Goal: Task Accomplishment & Management: Manage account settings

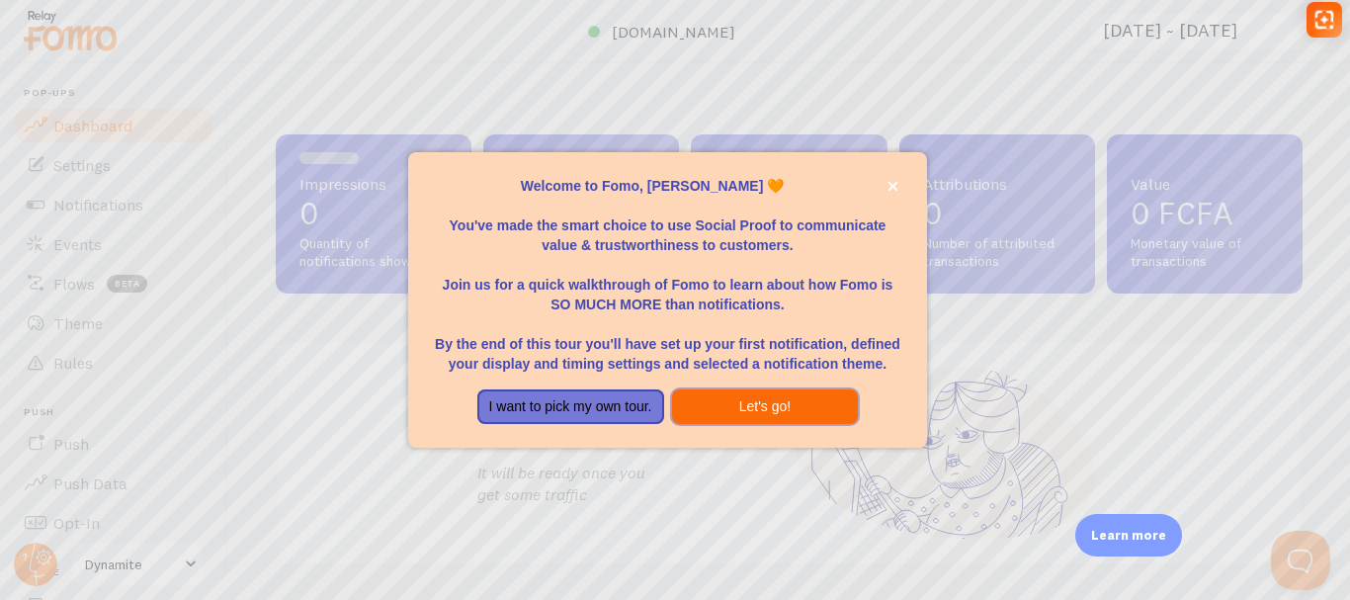
click at [793, 405] on button "Let's go!" at bounding box center [765, 407] width 187 height 36
click at [706, 410] on button "Let's go!" at bounding box center [765, 407] width 187 height 36
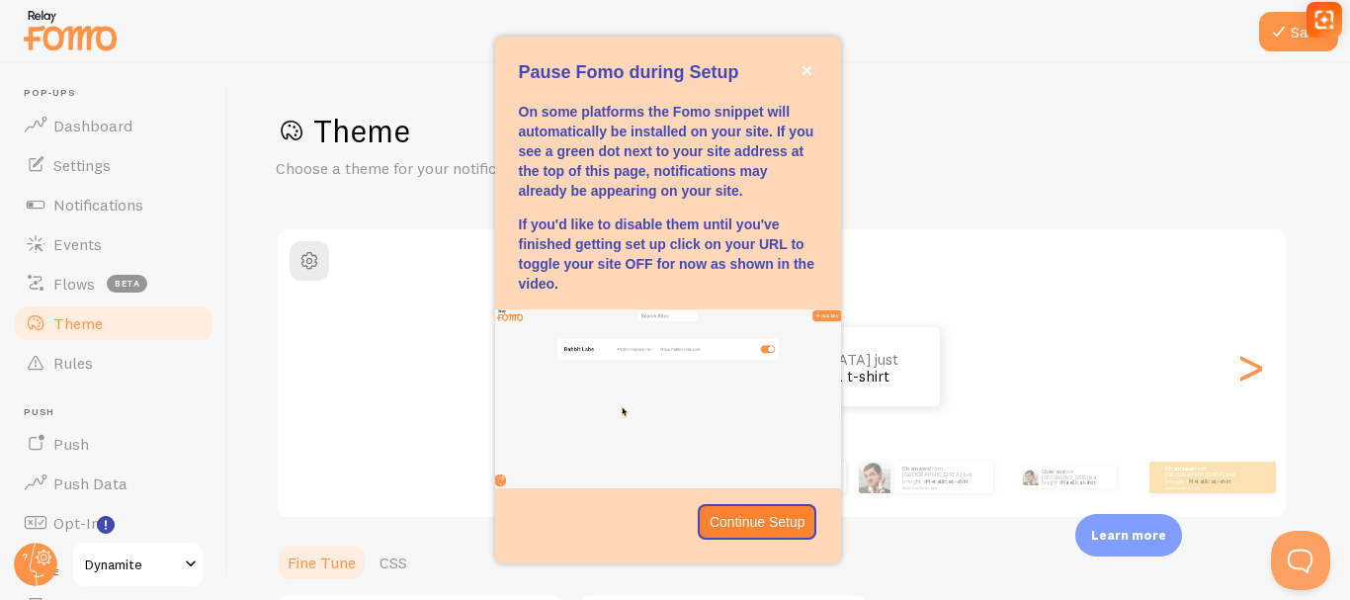
scroll to position [494, 0]
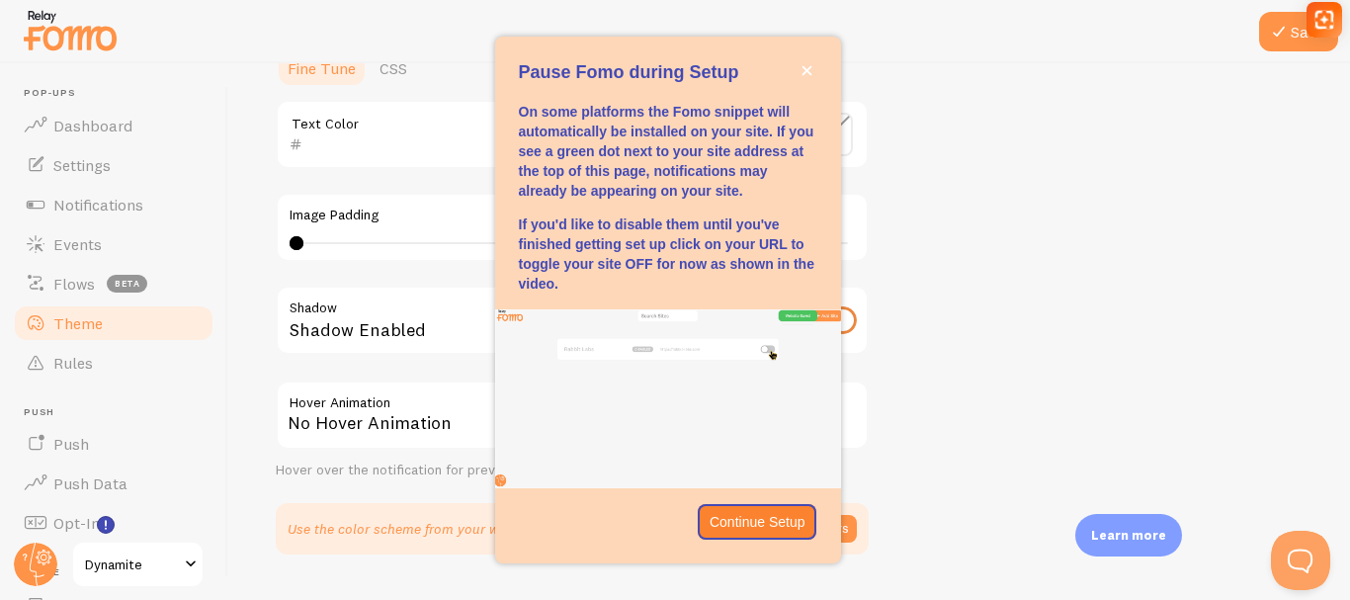
click at [192, 568] on span at bounding box center [191, 564] width 24 height 24
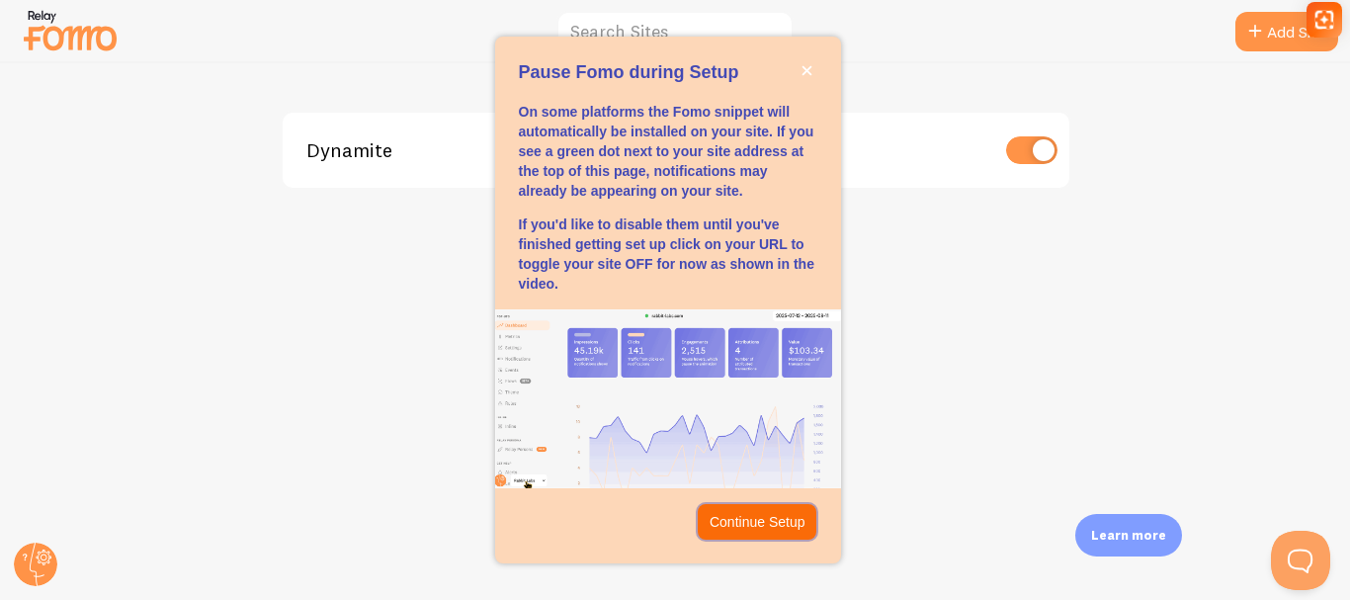
click at [793, 519] on p "Continue Setup" at bounding box center [758, 522] width 96 height 20
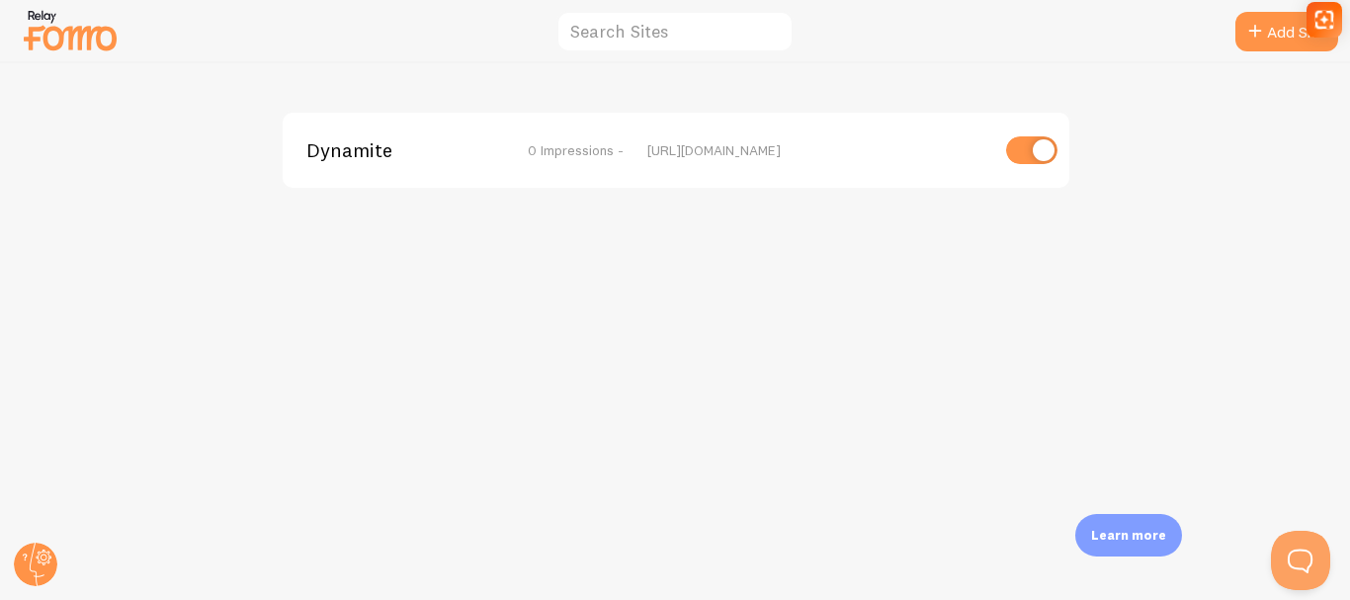
click at [84, 43] on img at bounding box center [70, 30] width 99 height 50
click at [67, 37] on img at bounding box center [70, 30] width 99 height 50
drag, startPoint x: 1324, startPoint y: 32, endPoint x: 1349, endPoint y: 132, distance: 103.8
click at [1349, 132] on html "Add Site Dynamite 0 Impressions - [URL][DOMAIN_NAME] Chamawa [PERSON_NAME] [PER…" at bounding box center [675, 300] width 1350 height 600
click at [38, 575] on circle at bounding box center [35, 564] width 43 height 43
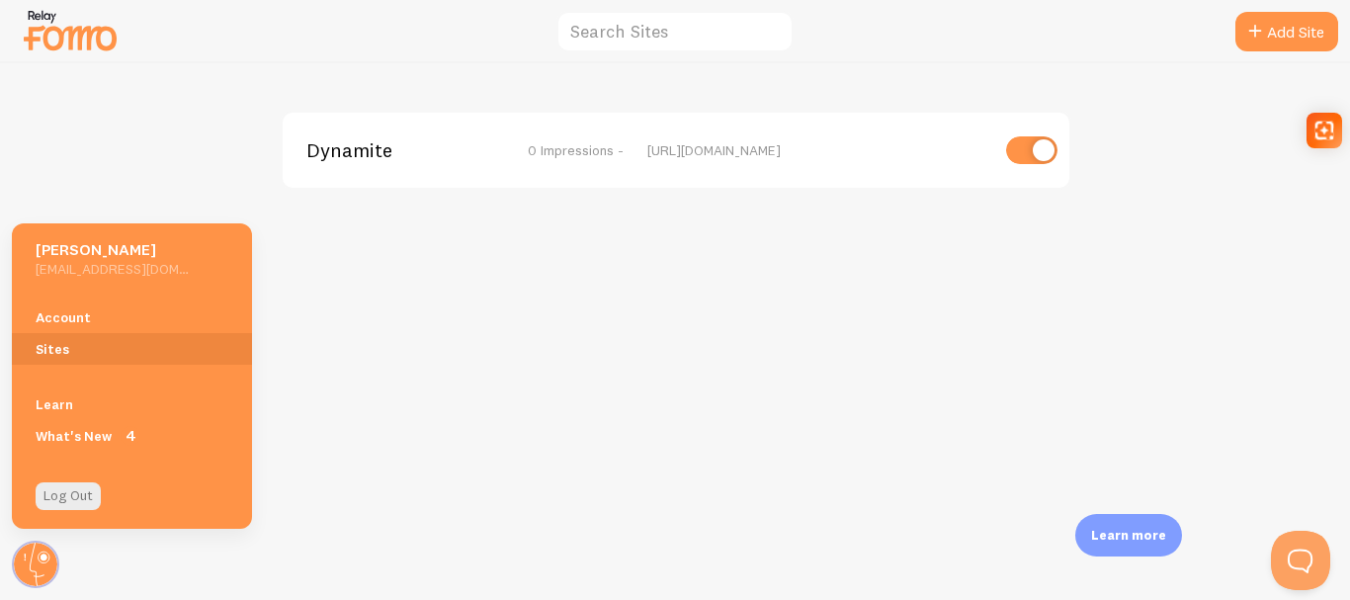
click at [123, 265] on h5 "[EMAIL_ADDRESS][DOMAIN_NAME]" at bounding box center [112, 269] width 153 height 18
click at [87, 339] on link "Sites" at bounding box center [132, 349] width 240 height 32
click at [95, 317] on link "Account" at bounding box center [132, 317] width 240 height 32
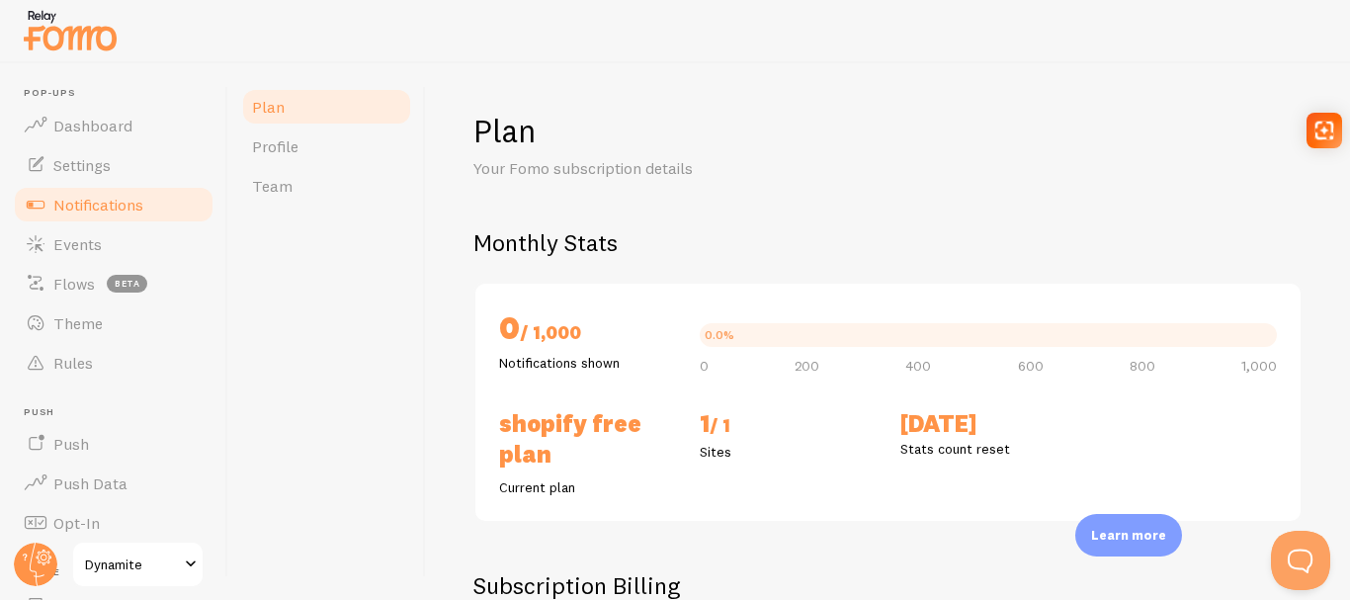
click at [126, 200] on span "Notifications" at bounding box center [98, 205] width 90 height 20
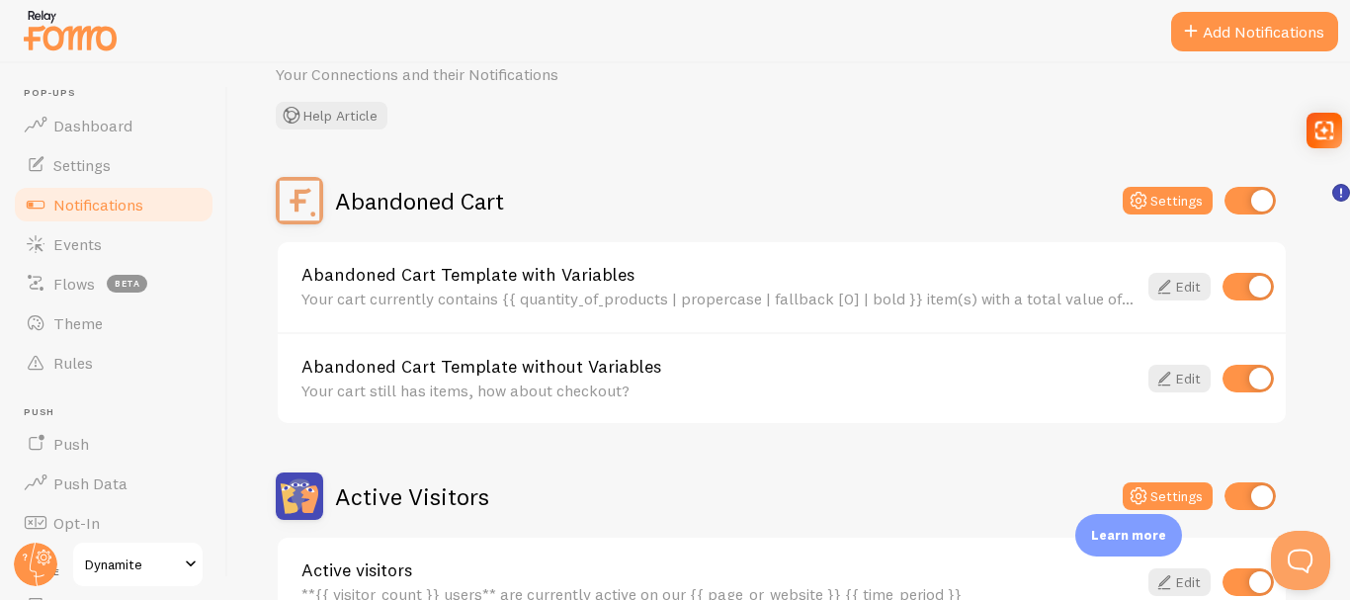
scroll to position [99, 0]
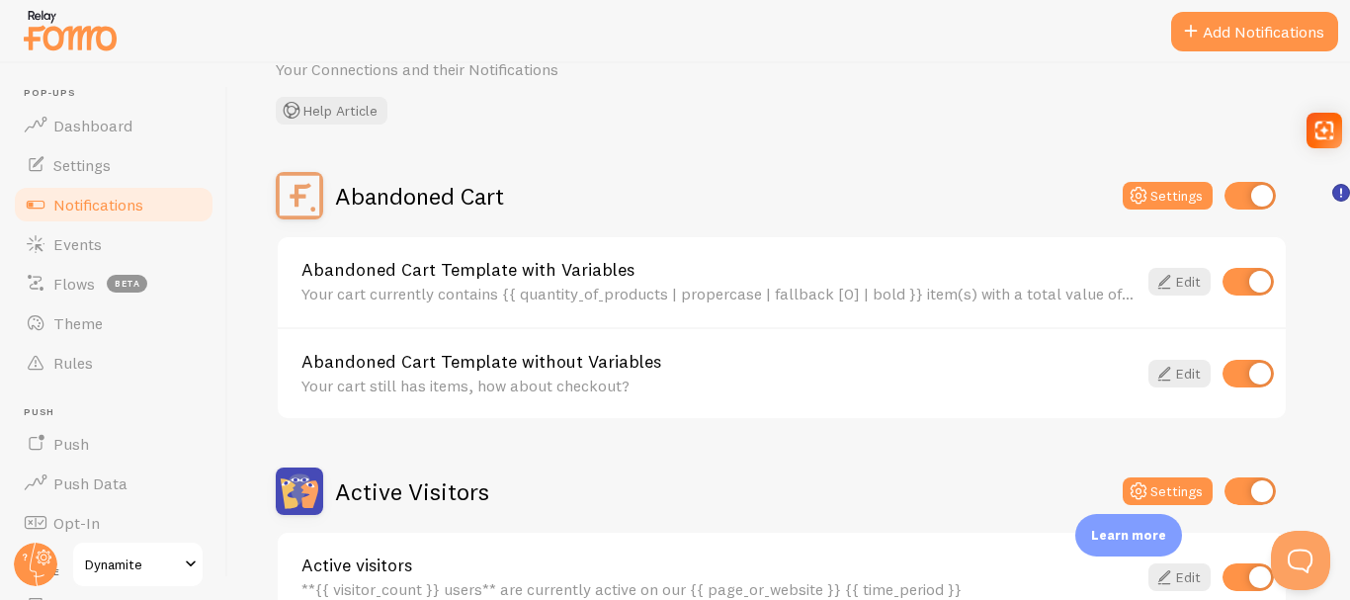
click at [1266, 211] on div "Abandoned Cart Settings" at bounding box center [782, 195] width 1012 height 47
click at [1252, 203] on input "checkbox" at bounding box center [1249, 196] width 51 height 28
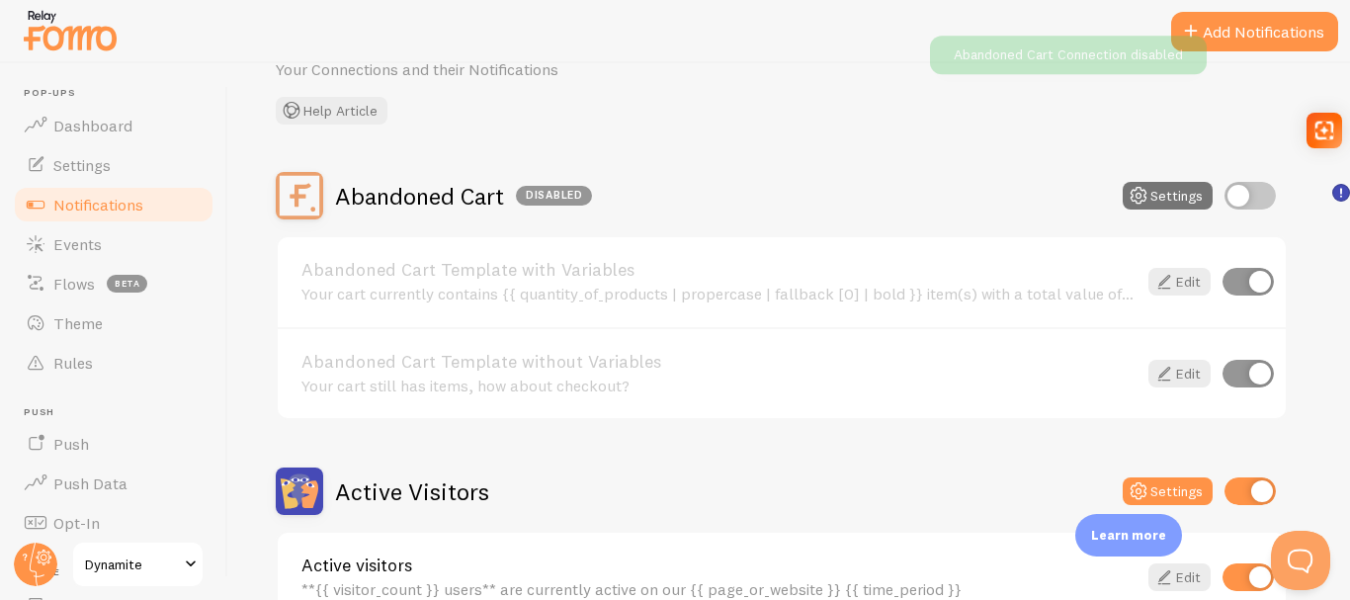
click at [1252, 203] on input "checkbox" at bounding box center [1249, 196] width 51 height 28
checkbox input "true"
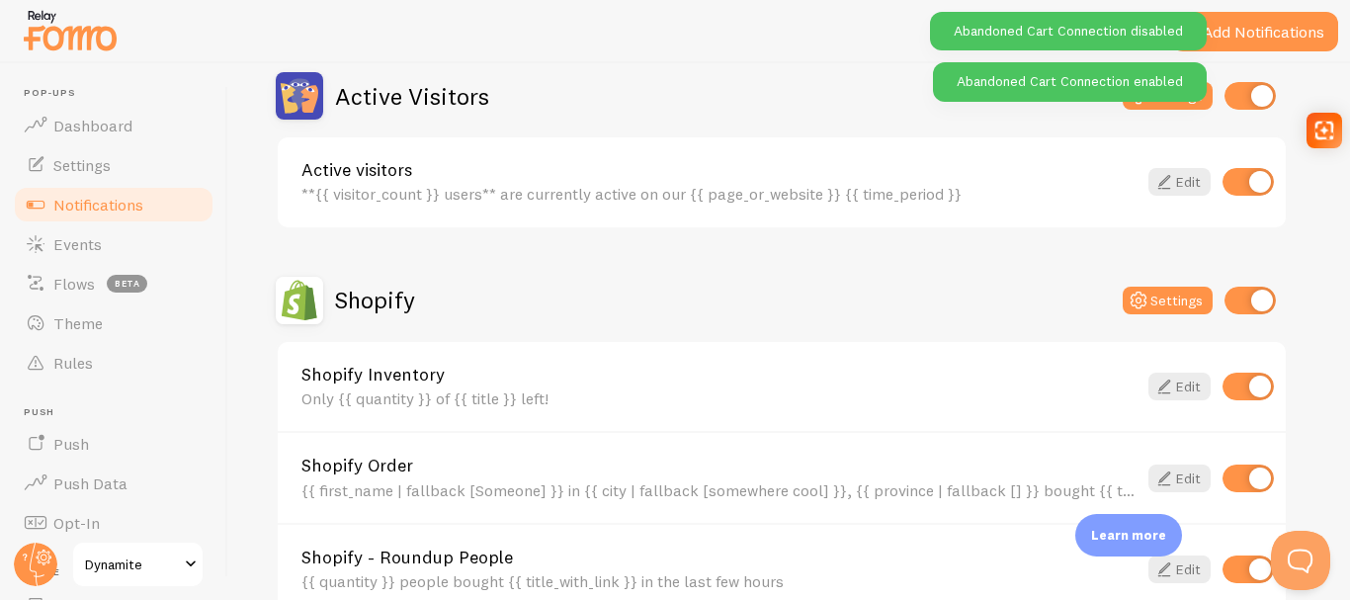
scroll to position [296, 0]
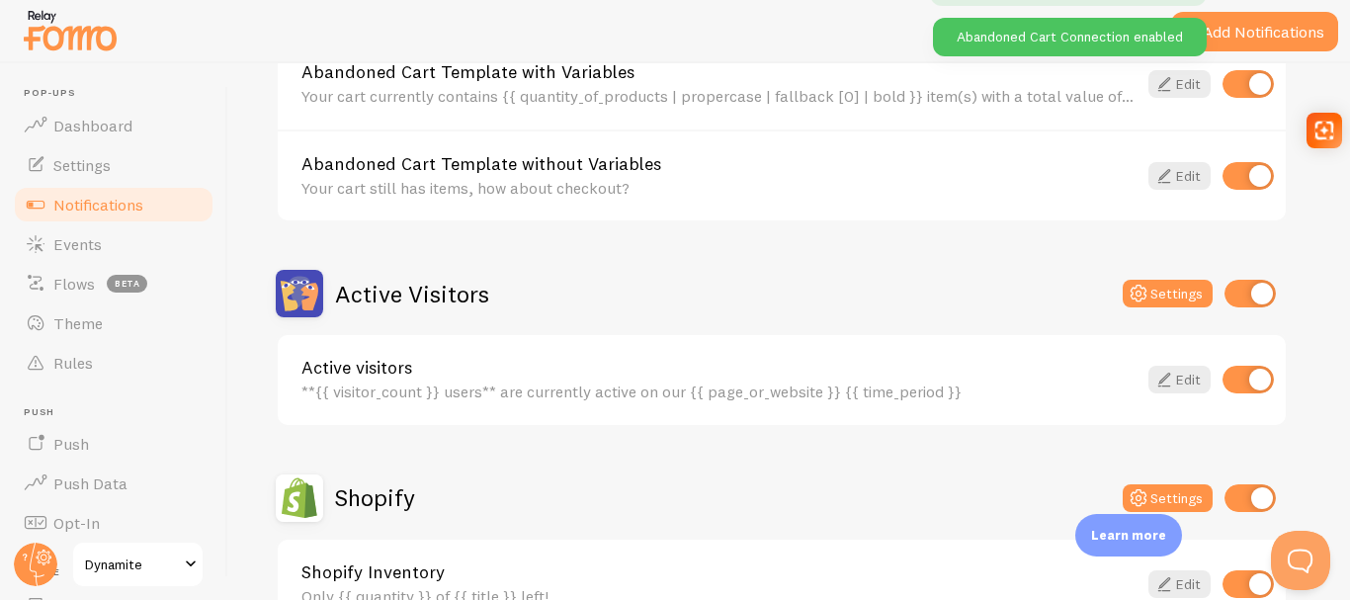
click at [1241, 377] on input "checkbox" at bounding box center [1247, 380] width 51 height 28
checkbox input "false"
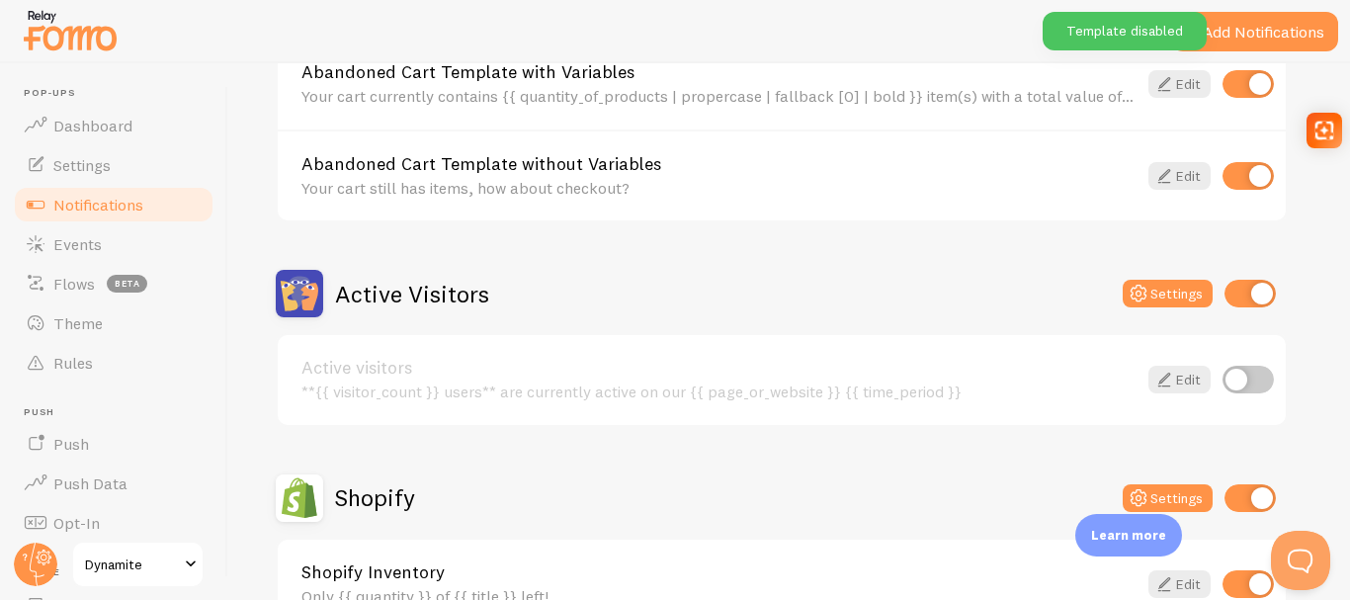
click at [1250, 290] on input "checkbox" at bounding box center [1249, 294] width 51 height 28
checkbox input "false"
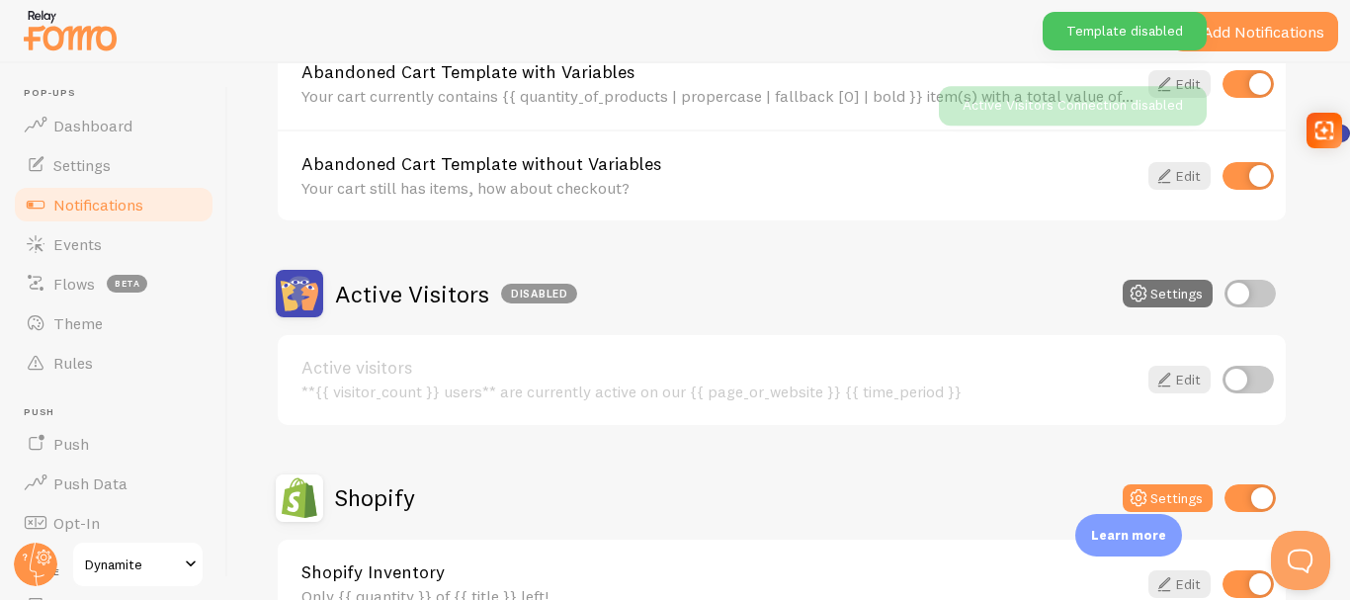
scroll to position [0, 0]
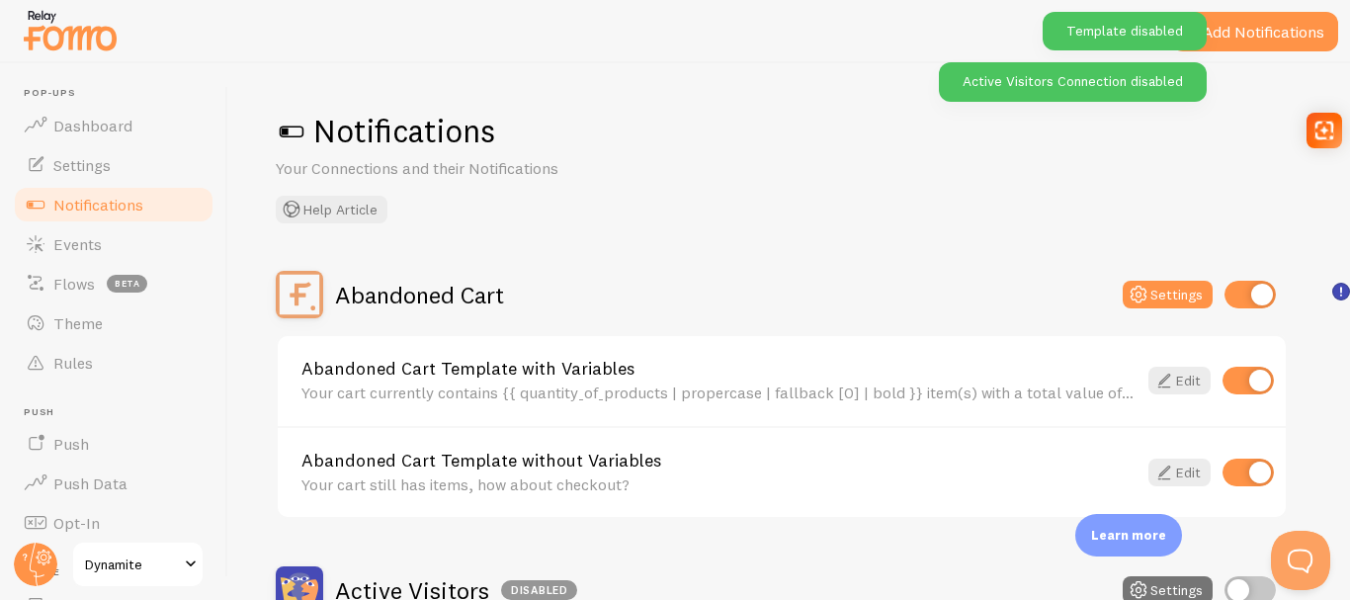
click at [1254, 283] on input "checkbox" at bounding box center [1249, 295] width 51 height 28
checkbox input "false"
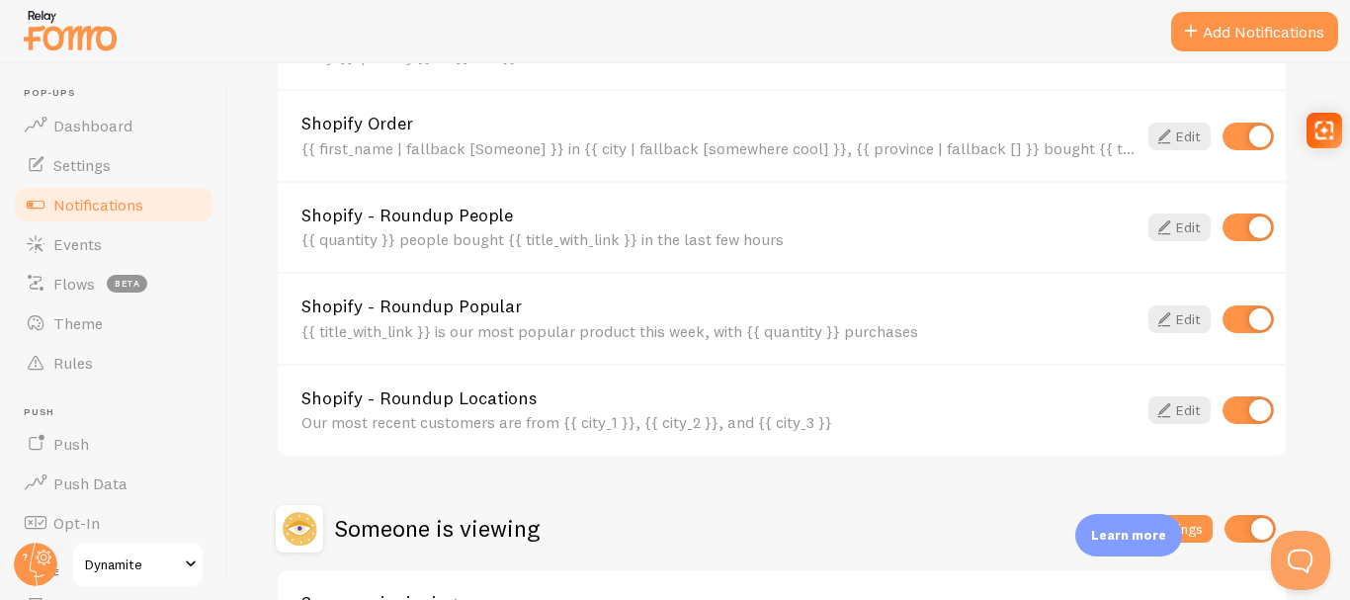
scroll to position [791, 0]
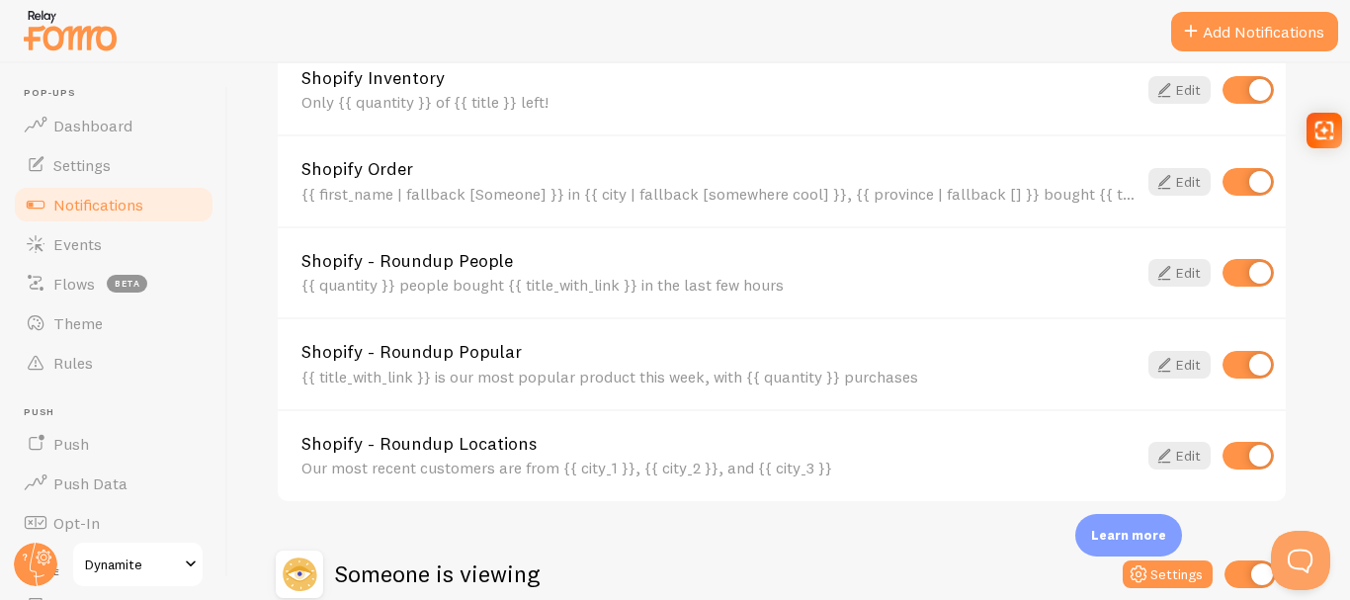
click at [1242, 102] on input "checkbox" at bounding box center [1247, 90] width 51 height 28
checkbox input "false"
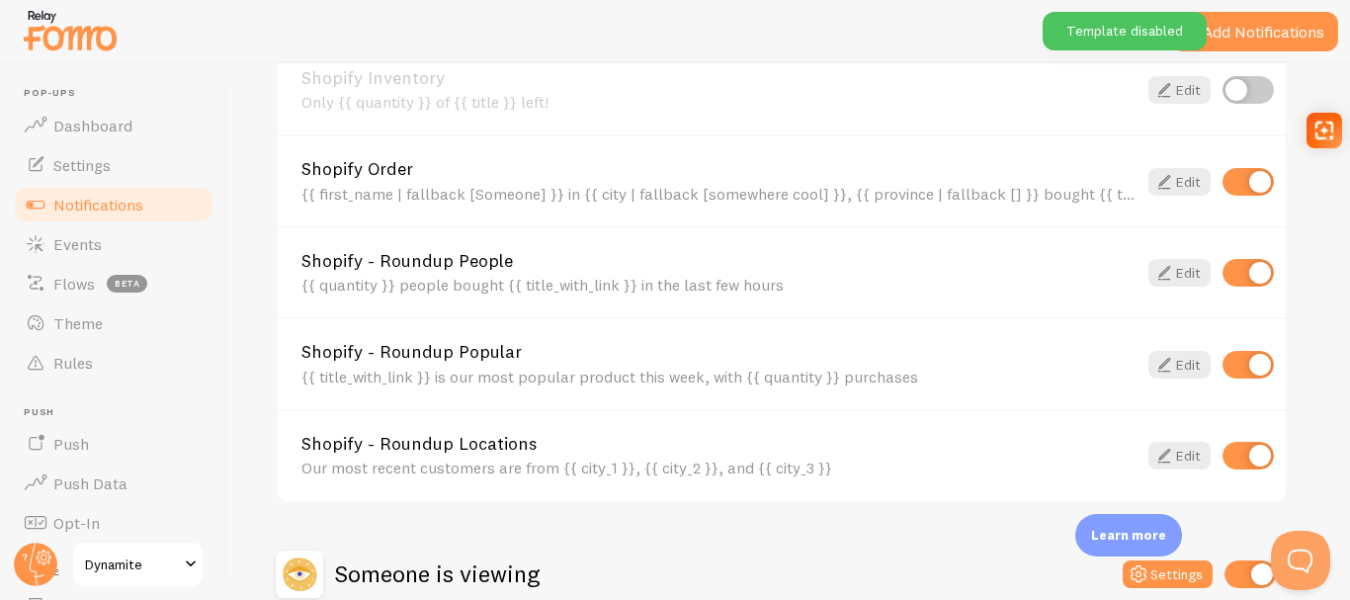
click at [1259, 269] on input "checkbox" at bounding box center [1247, 273] width 51 height 28
checkbox input "false"
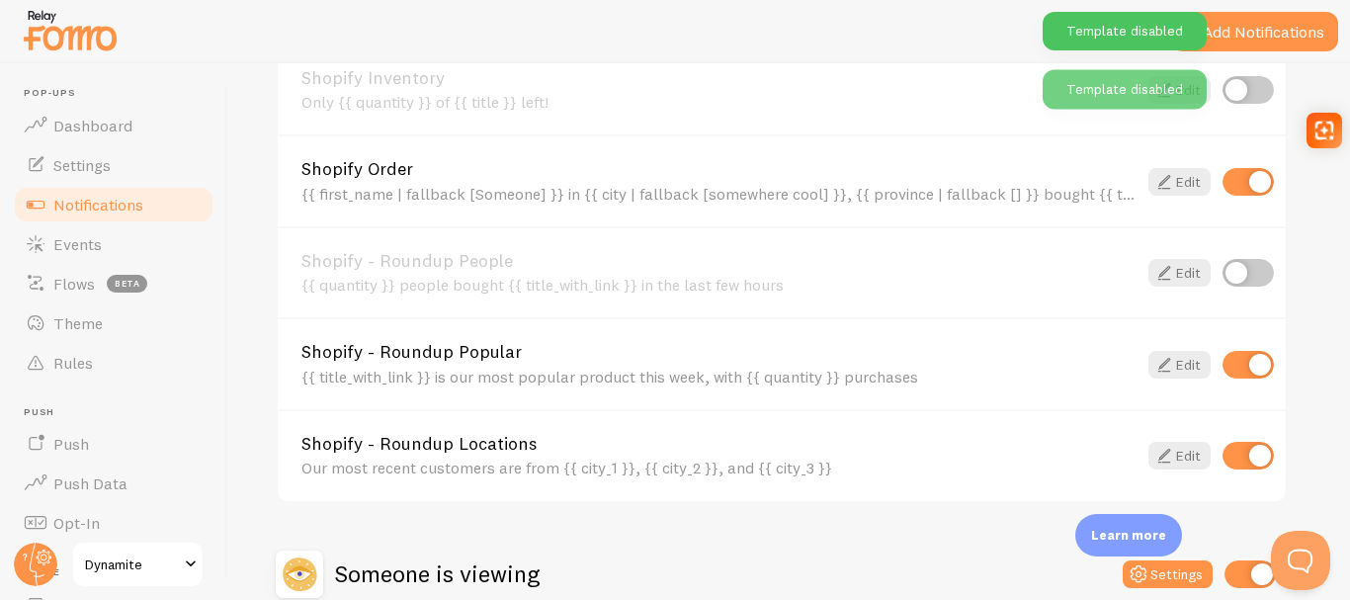
drag, startPoint x: 1244, startPoint y: 360, endPoint x: 1248, endPoint y: 410, distance: 50.6
click at [1244, 360] on input "checkbox" at bounding box center [1247, 365] width 51 height 28
checkbox input "false"
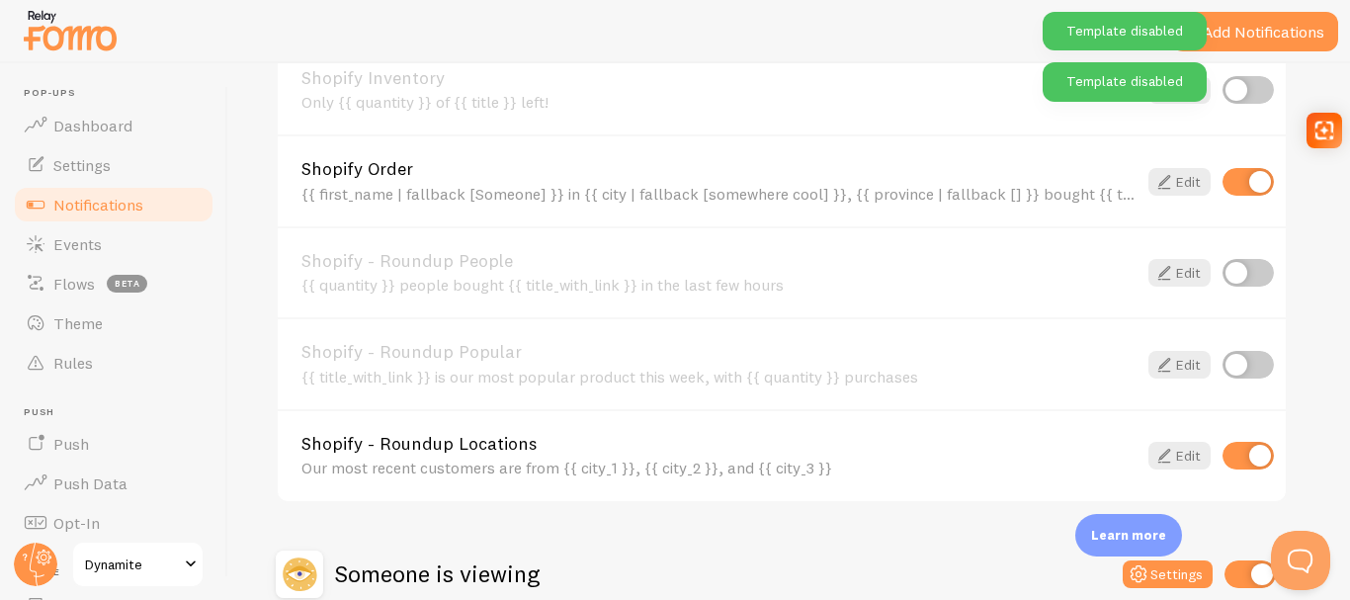
click at [1259, 457] on input "checkbox" at bounding box center [1247, 456] width 51 height 28
checkbox input "false"
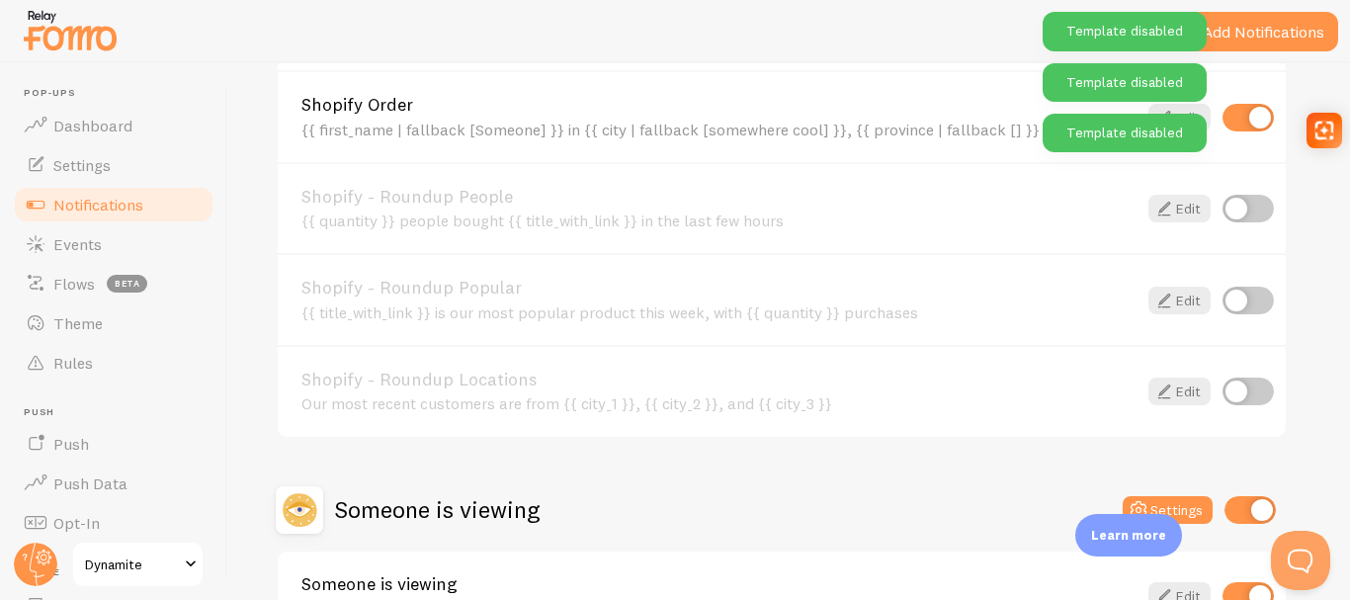
scroll to position [696, 0]
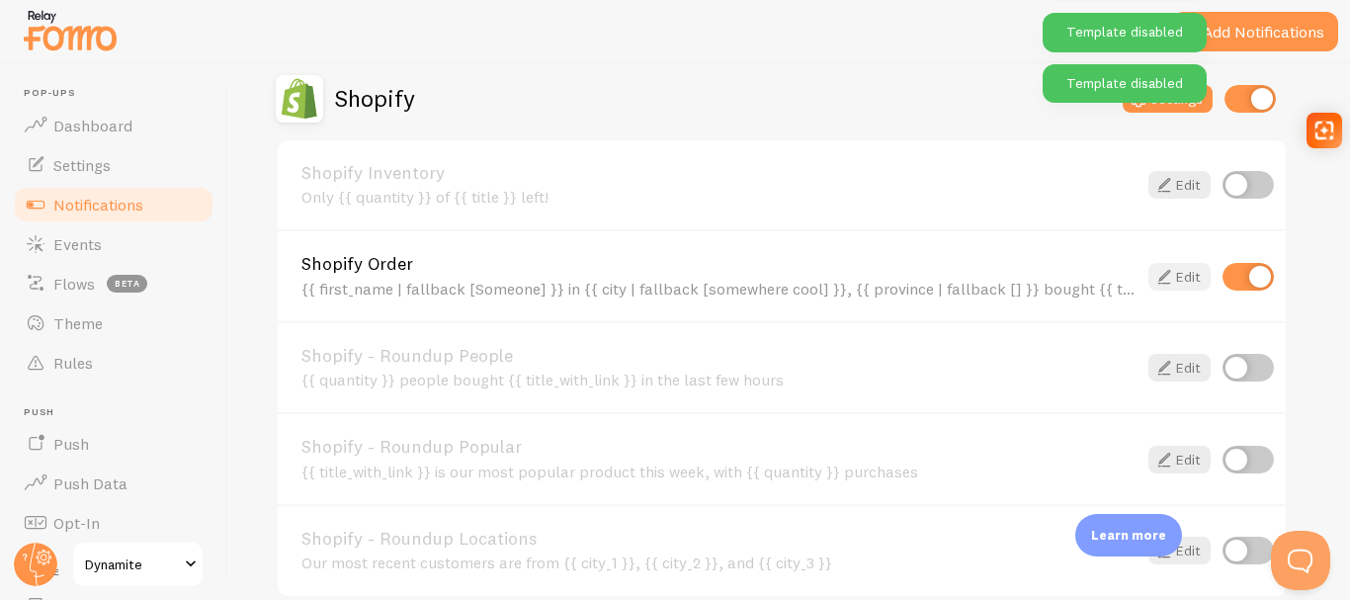
click at [1170, 286] on icon at bounding box center [1164, 277] width 24 height 24
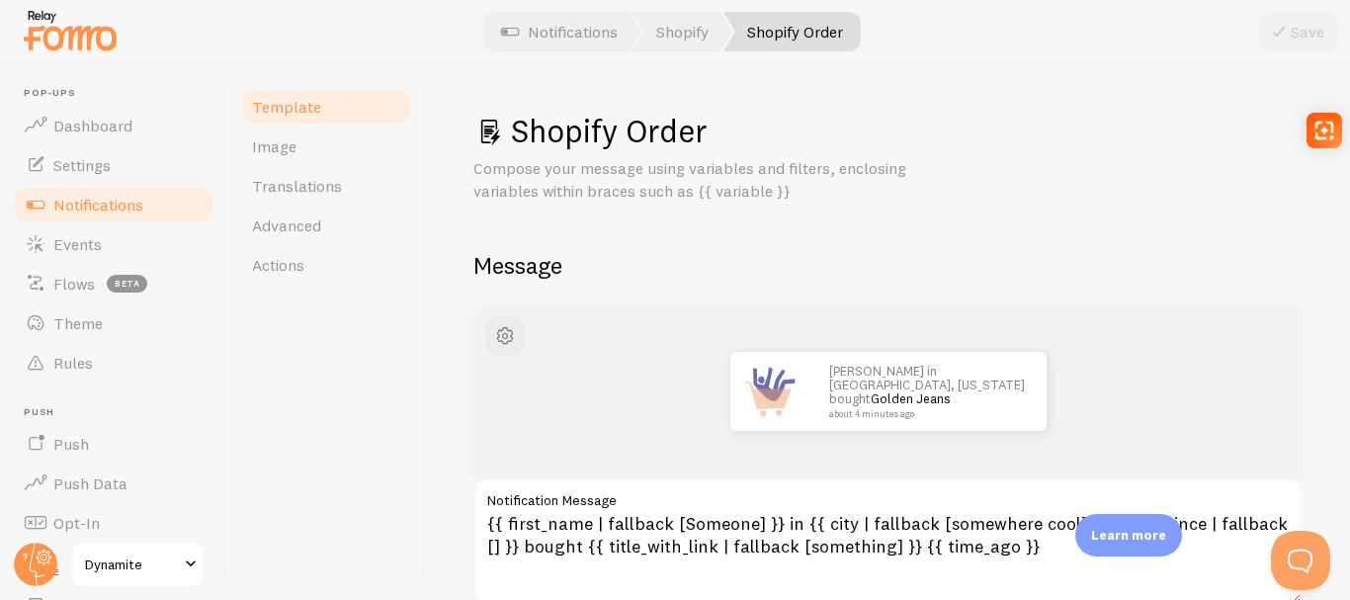
scroll to position [99, 0]
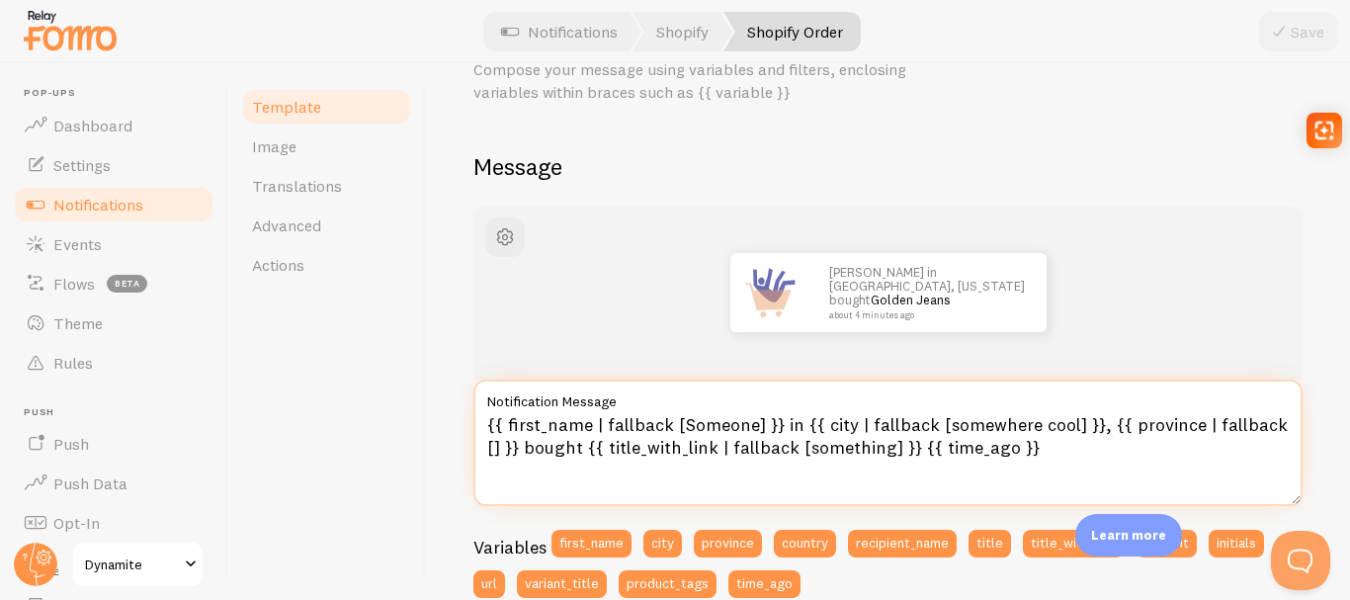
click at [706, 426] on textarea "{{ first_name | fallback [Someone] }} in {{ city | fallback [somewhere cool] }}…" at bounding box center [887, 442] width 829 height 126
click at [620, 430] on textarea "{{ first_name | fallback [Someone] }} in {{ city | fallback [somewhere cool] }}…" at bounding box center [887, 442] width 829 height 126
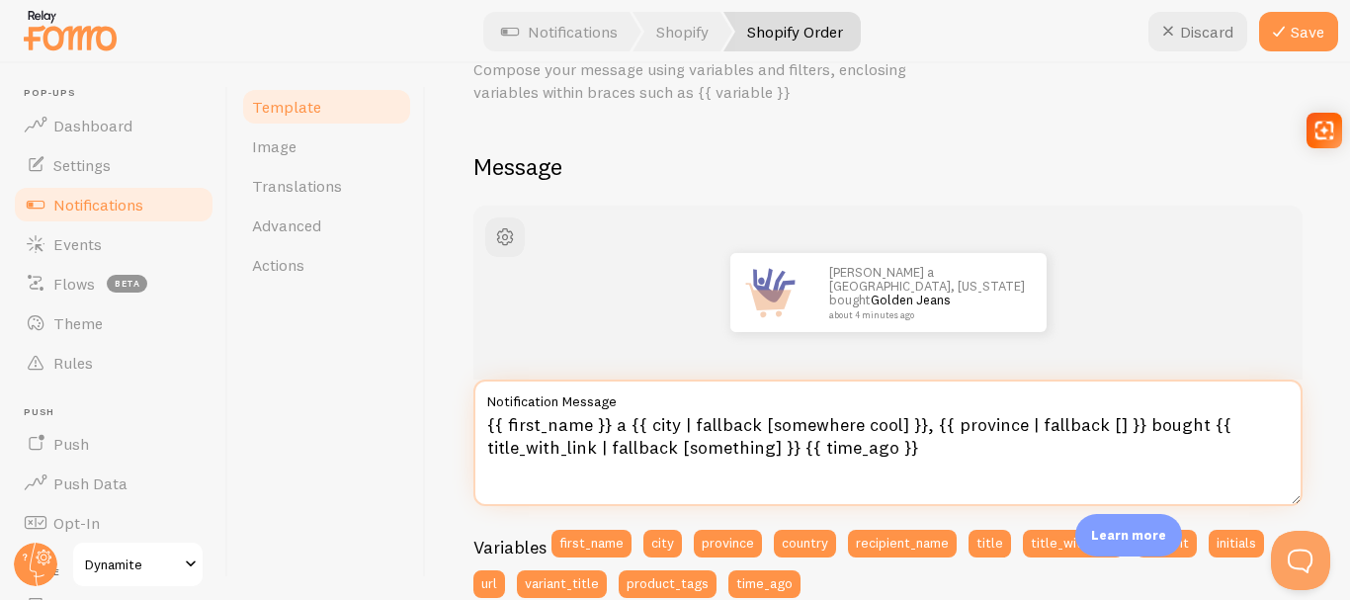
drag, startPoint x: 673, startPoint y: 425, endPoint x: 897, endPoint y: 424, distance: 224.3
click at [897, 424] on textarea "{{ first_name }} a {{ city | fallback [somewhere cool] }}, {{ province | fallba…" at bounding box center [887, 442] width 829 height 126
drag, startPoint x: 702, startPoint y: 426, endPoint x: 901, endPoint y: 428, distance: 199.6
click at [901, 428] on textarea "{{ first_name }} a {{ city }}, {{ province | fallback [] }} bought {{ title_wit…" at bounding box center [887, 442] width 829 height 126
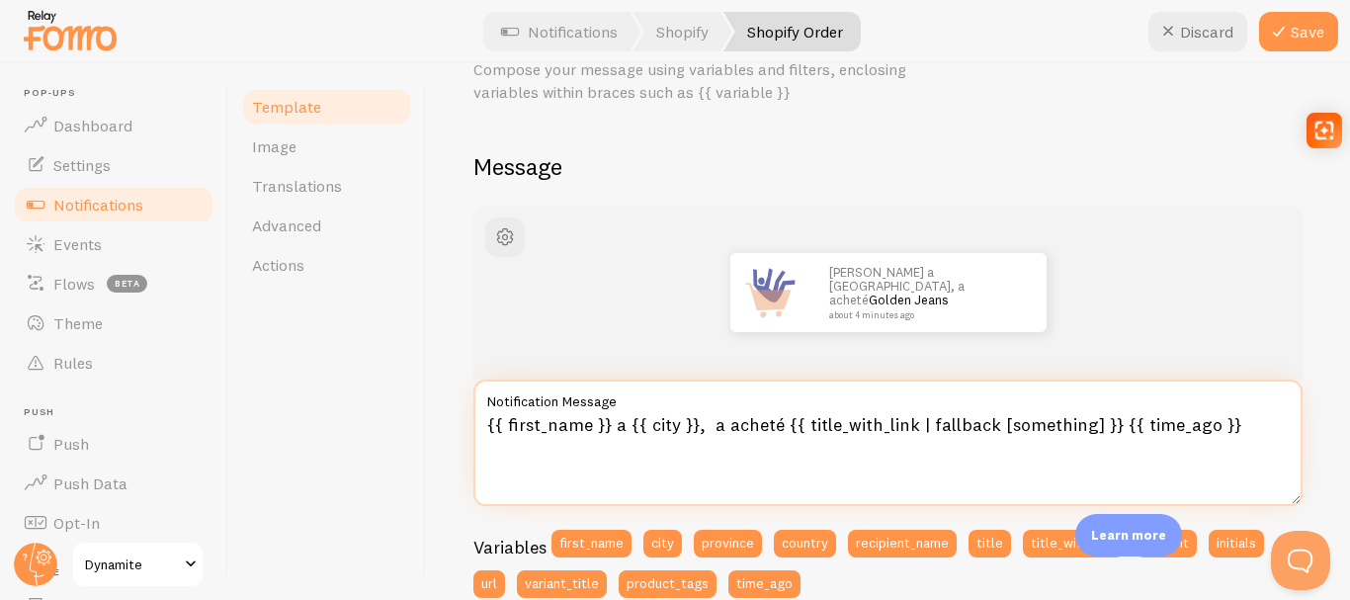
click at [881, 444] on textarea "{{ first_name }} a {{ city }}, a acheté {{ title_with_link | fallback [somethin…" at bounding box center [887, 442] width 829 height 126
click at [948, 460] on textarea "{{ first_name }} a {{ city }}, a acheté {{ title_with_link | fallback [somethin…" at bounding box center [887, 442] width 829 height 126
drag, startPoint x: 908, startPoint y: 427, endPoint x: 1277, endPoint y: 418, distance: 368.7
click at [1090, 423] on textarea "{{ first_name }} a {{ city }}, a acheté {{ title_with_link | fallback [somethin…" at bounding box center [887, 442] width 829 height 126
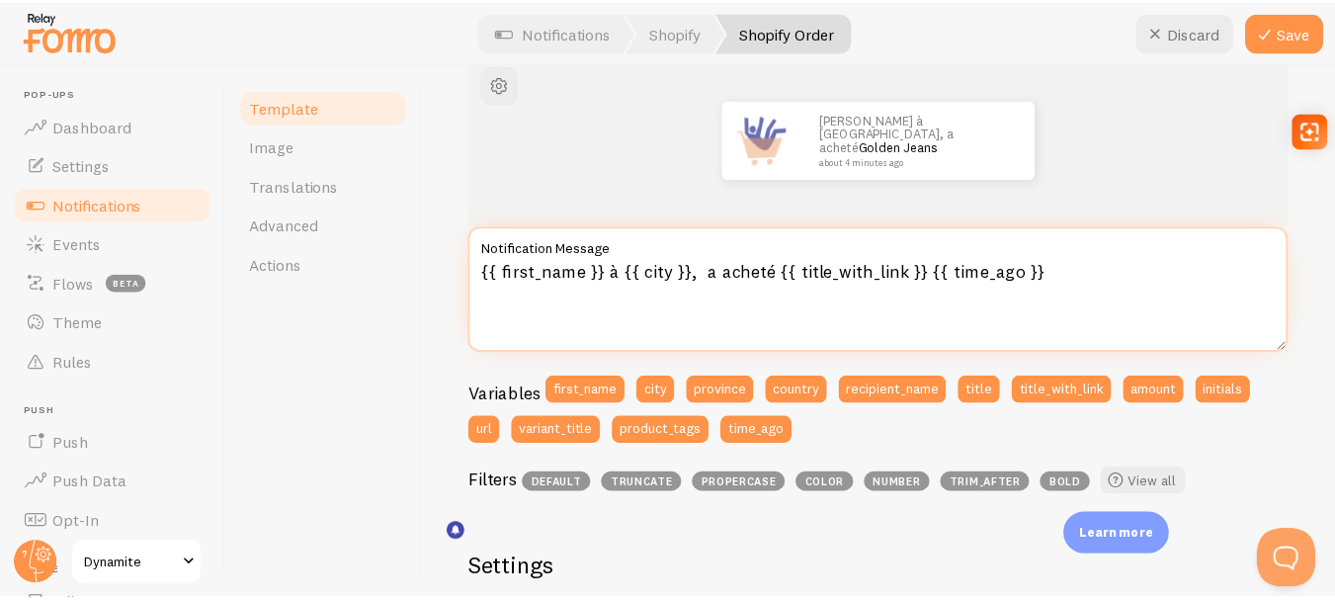
scroll to position [198, 0]
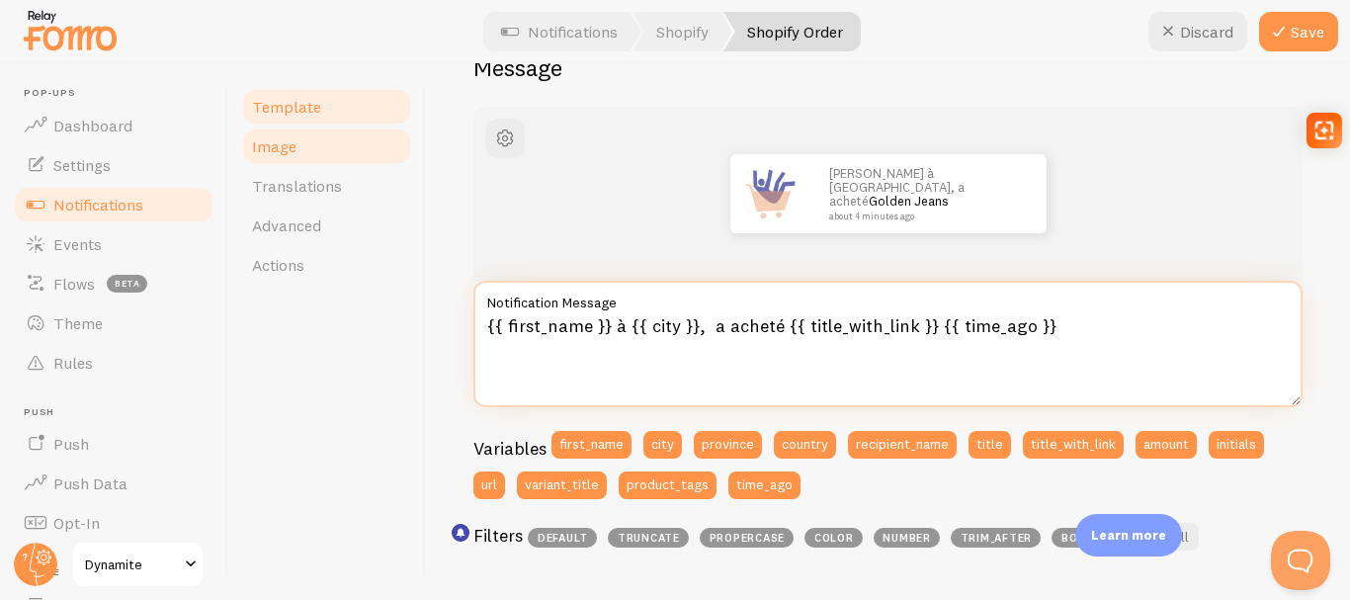
type textarea "{{ first_name }} à {{ city }}, a acheté {{ title_with_link }} {{ time_ago }}"
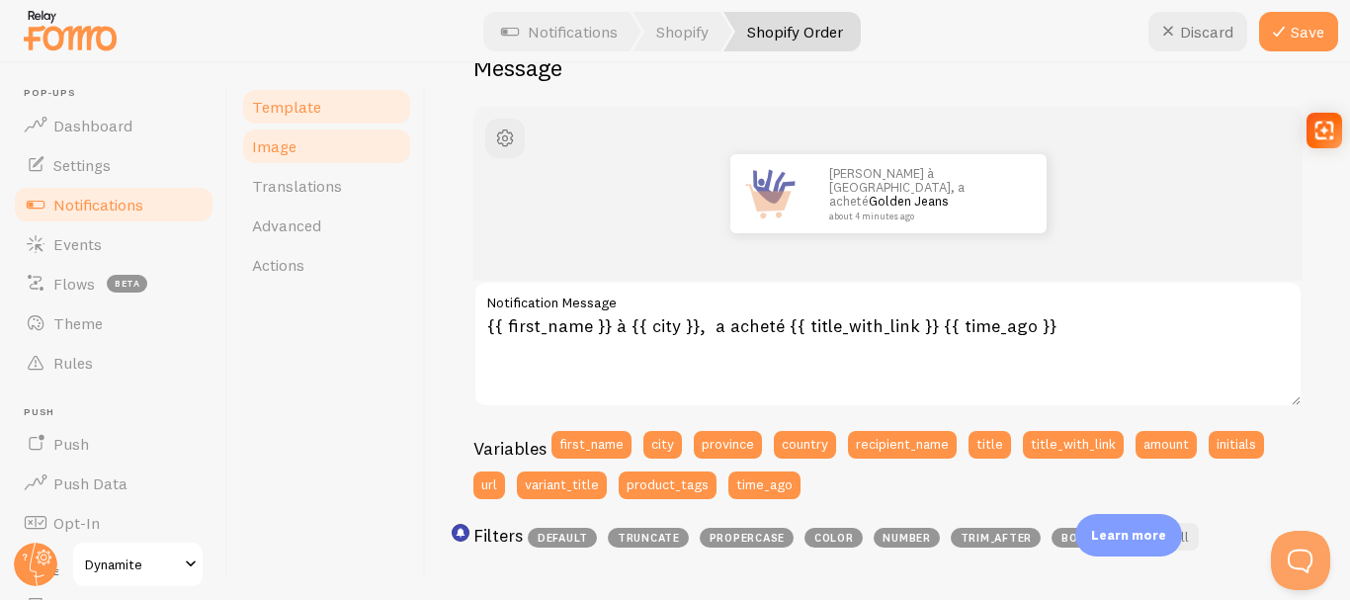
click at [351, 139] on link "Image" at bounding box center [326, 146] width 173 height 40
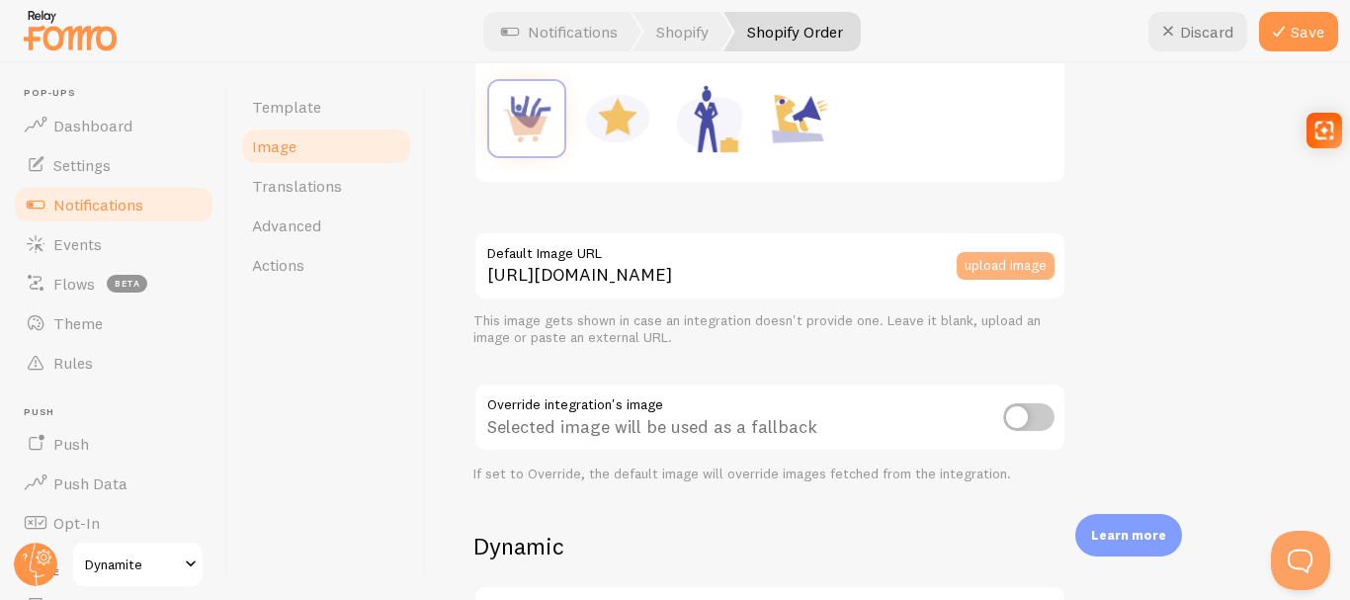
scroll to position [494, 0]
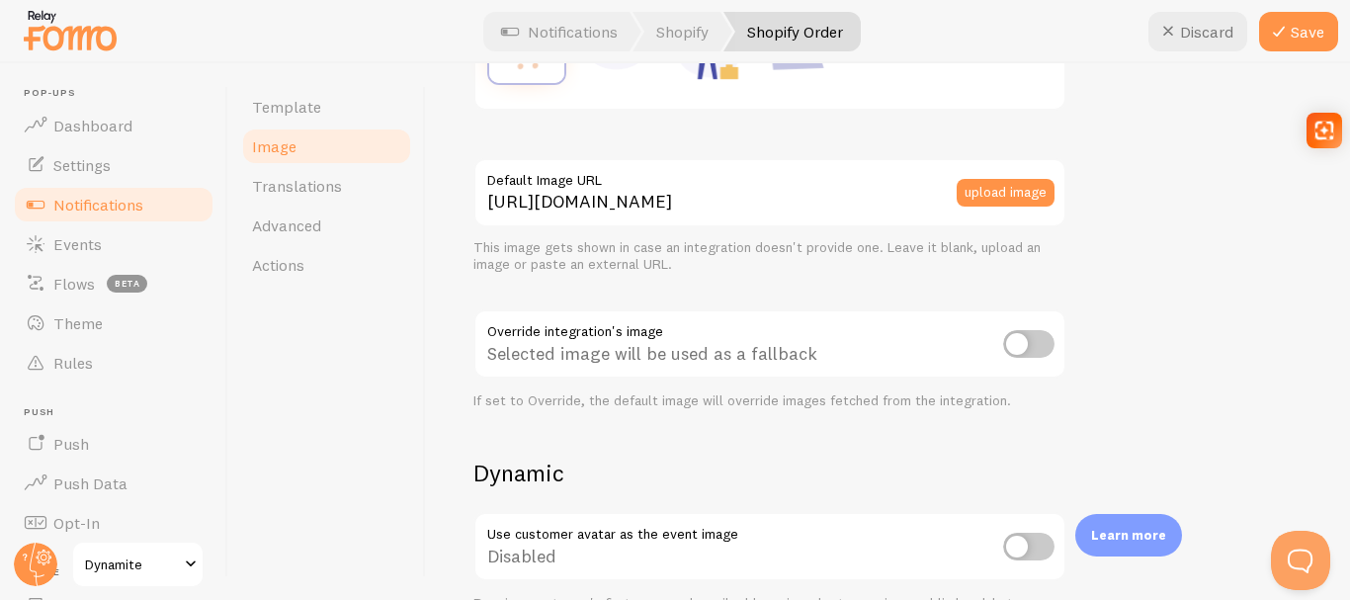
click at [1026, 349] on input "checkbox" at bounding box center [1028, 344] width 51 height 28
checkbox input "false"
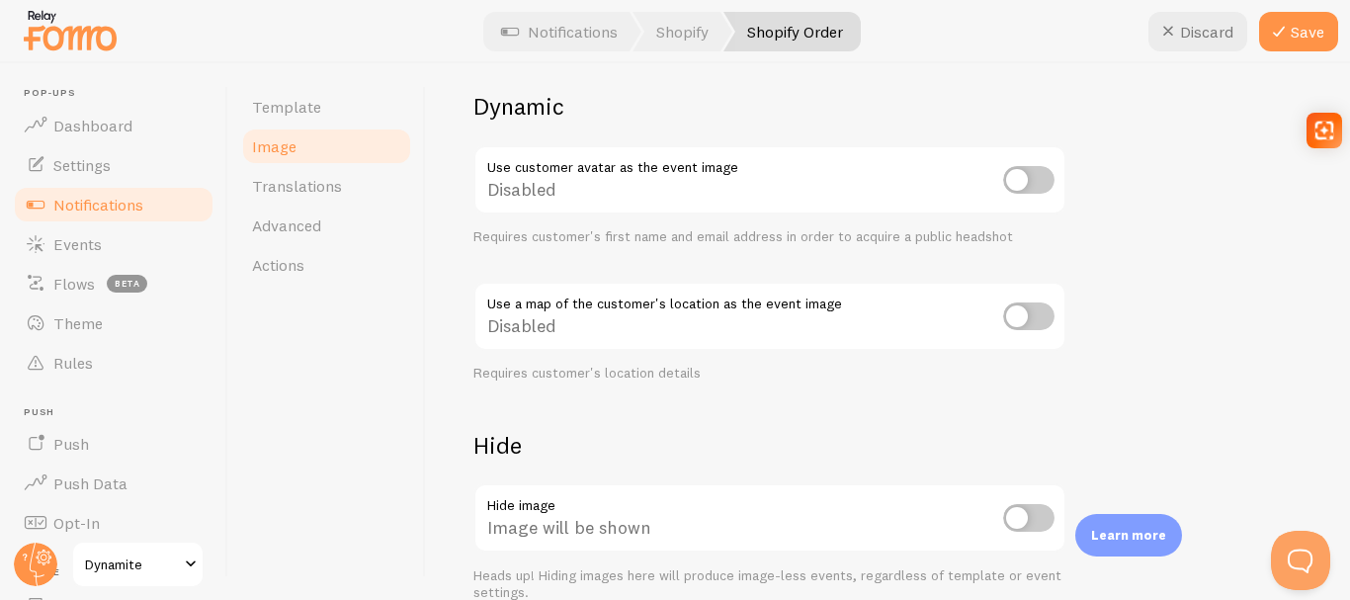
scroll to position [791, 0]
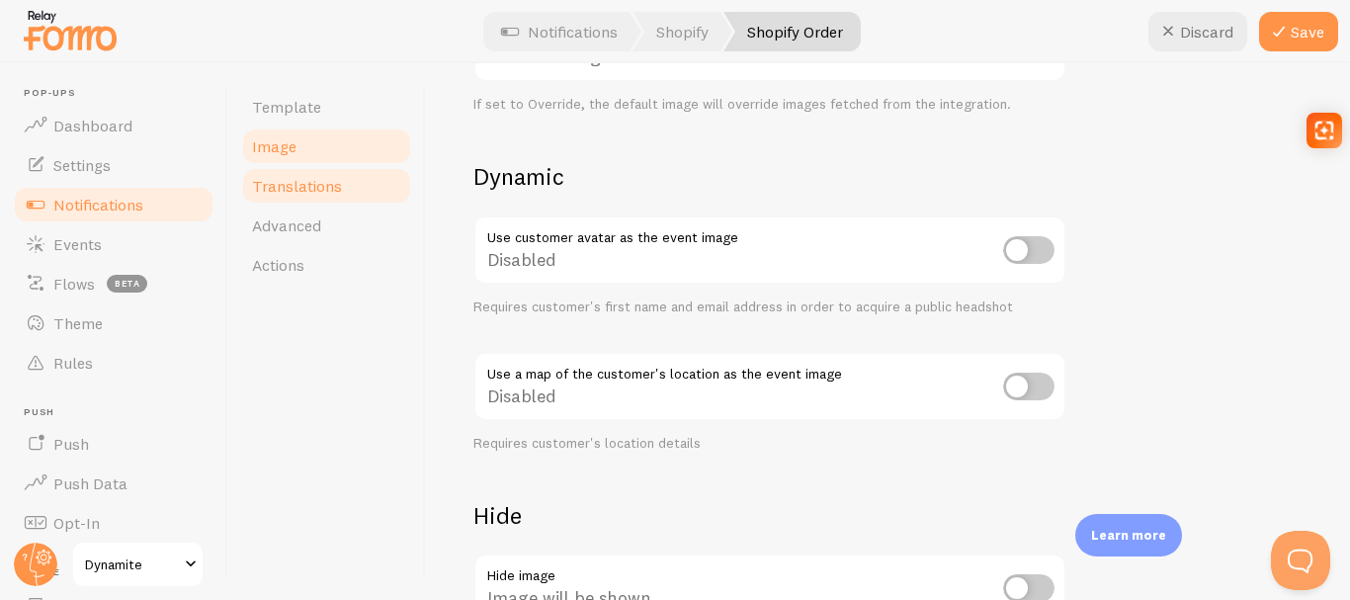
click at [344, 198] on link "Translations" at bounding box center [326, 186] width 173 height 40
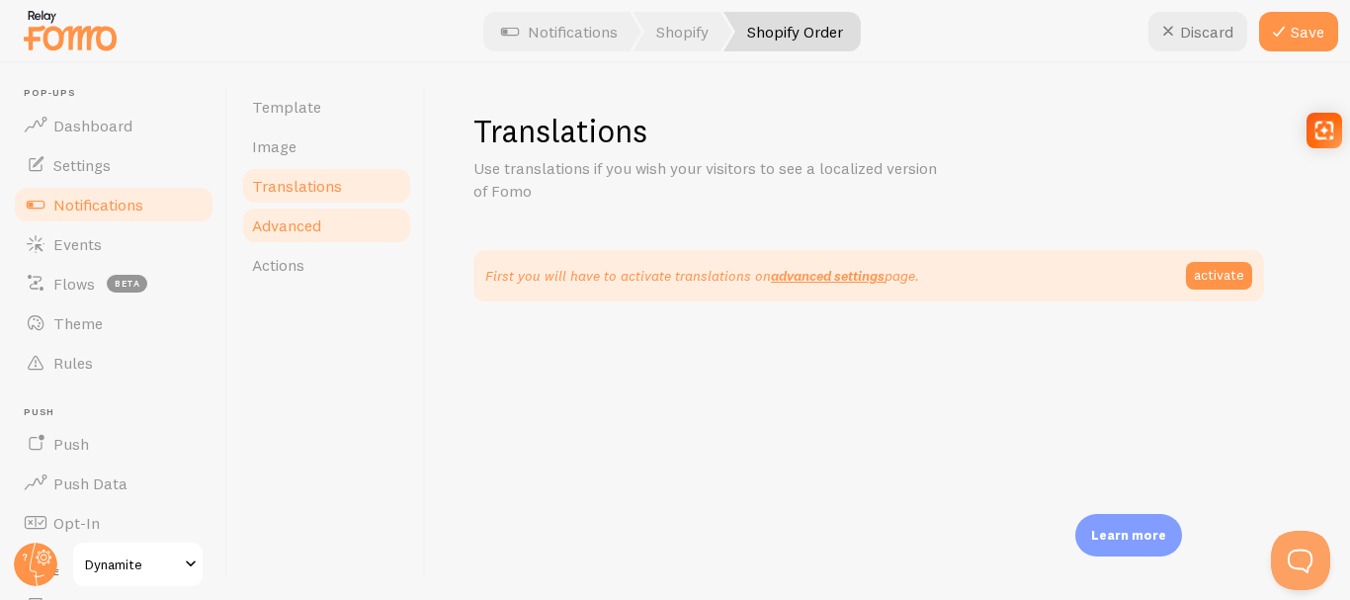
click at [339, 238] on link "Advanced" at bounding box center [326, 226] width 173 height 40
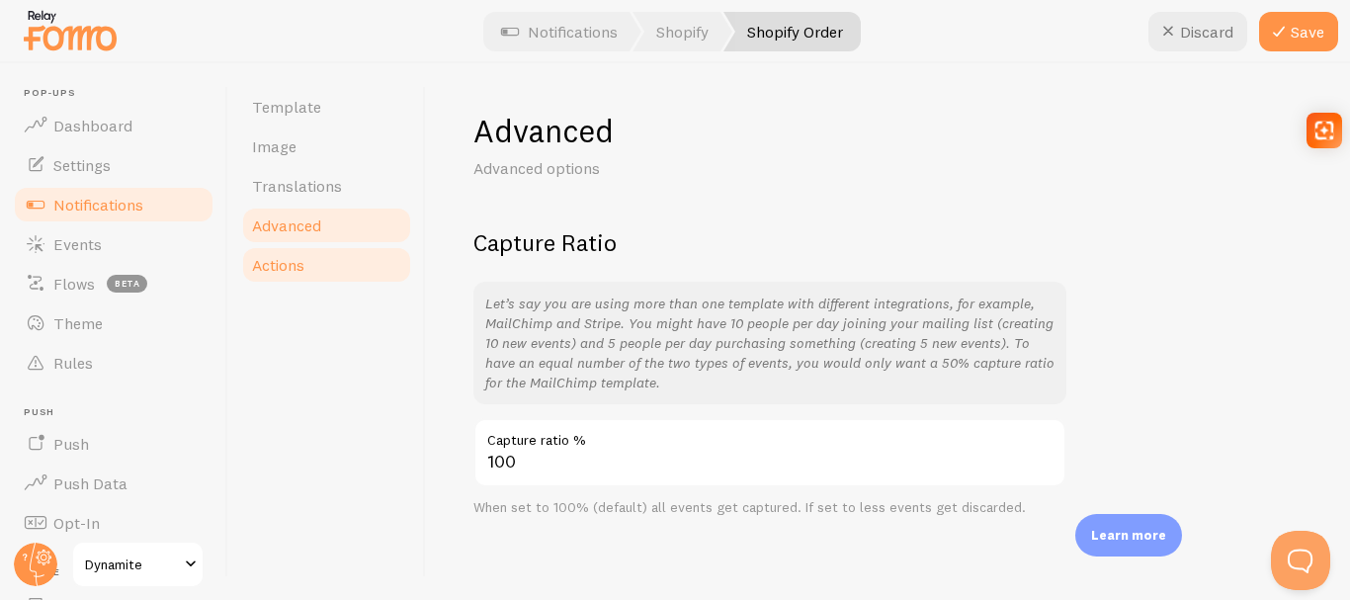
click at [337, 260] on link "Actions" at bounding box center [326, 265] width 173 height 40
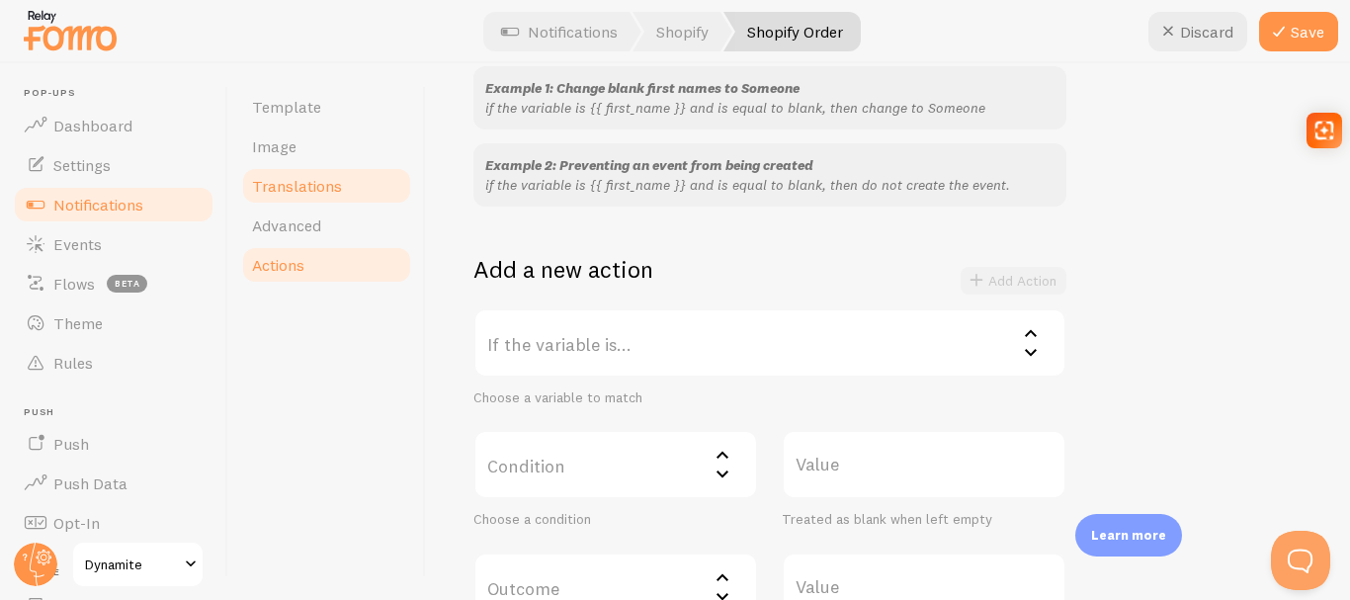
scroll to position [131, 0]
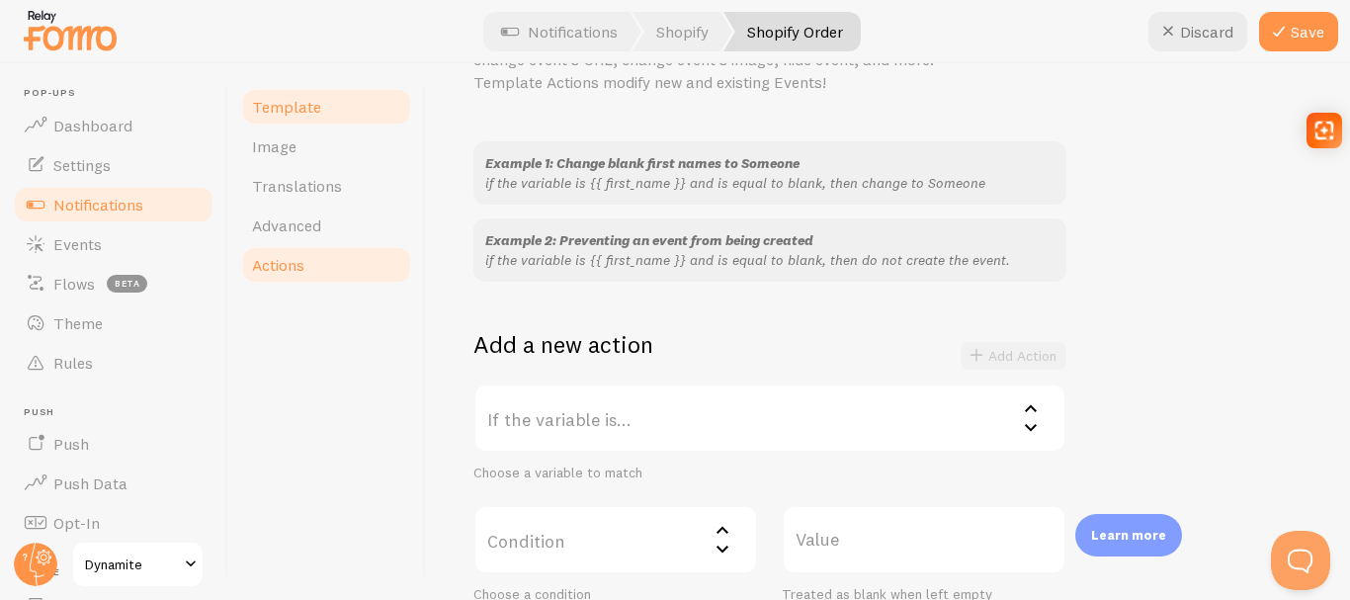
click at [292, 107] on span "Template" at bounding box center [286, 107] width 69 height 20
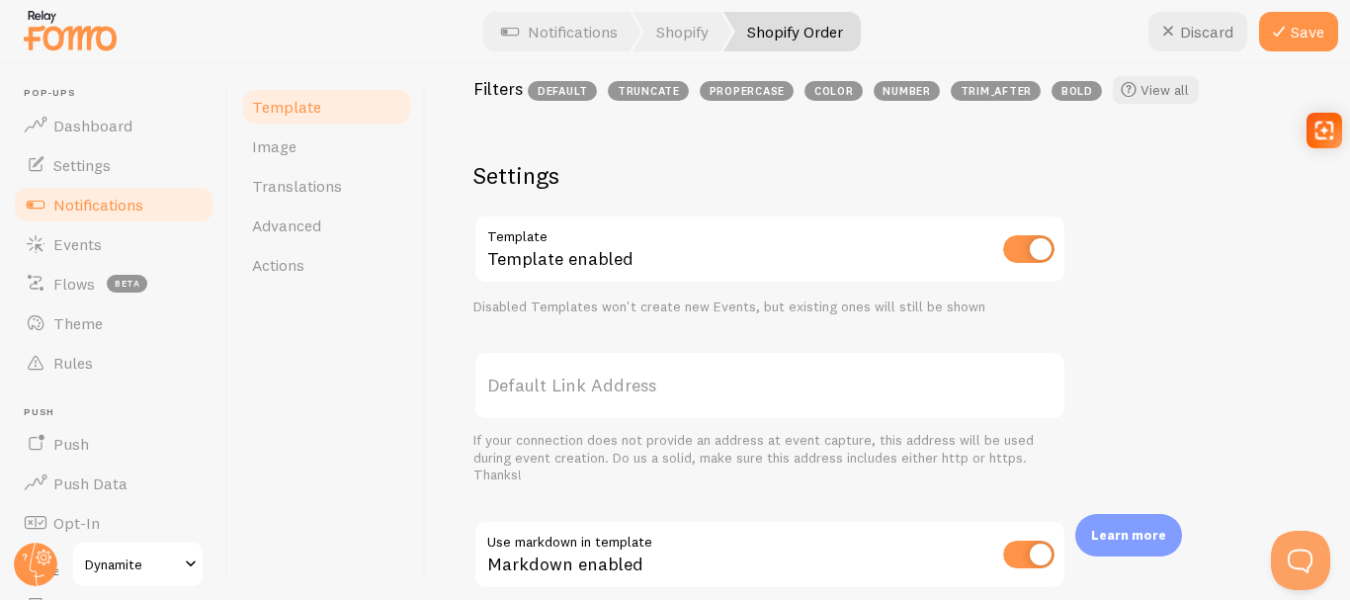
scroll to position [791, 0]
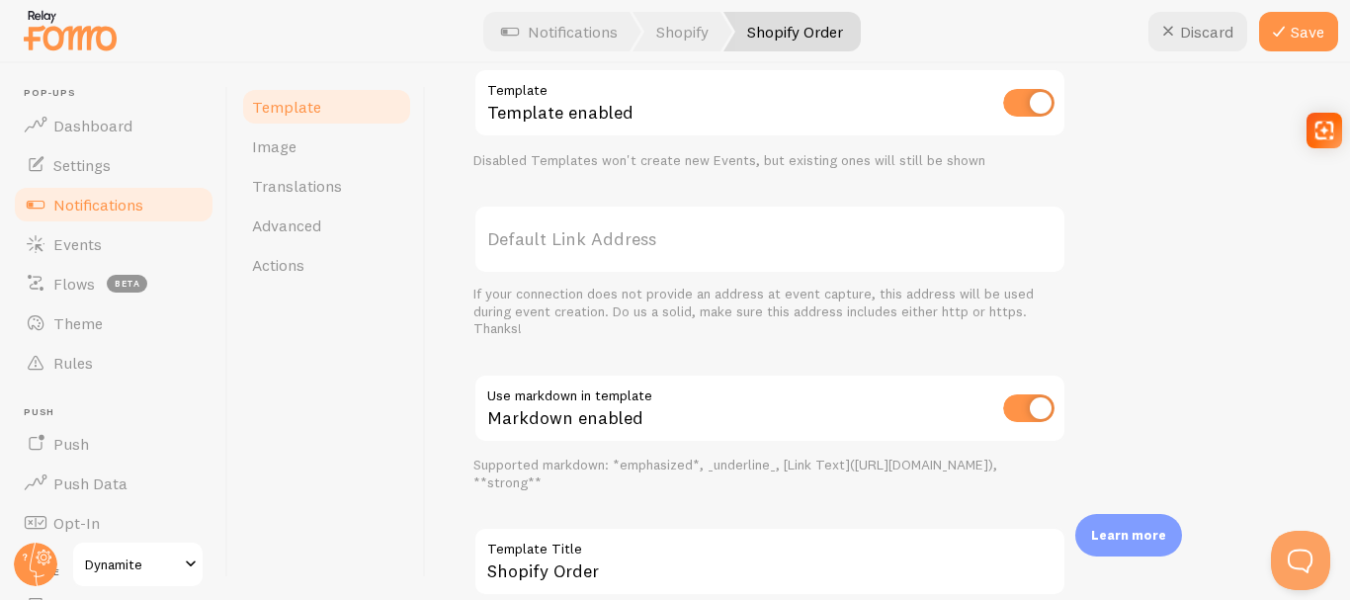
click at [590, 252] on label "Default Link Address" at bounding box center [769, 239] width 593 height 69
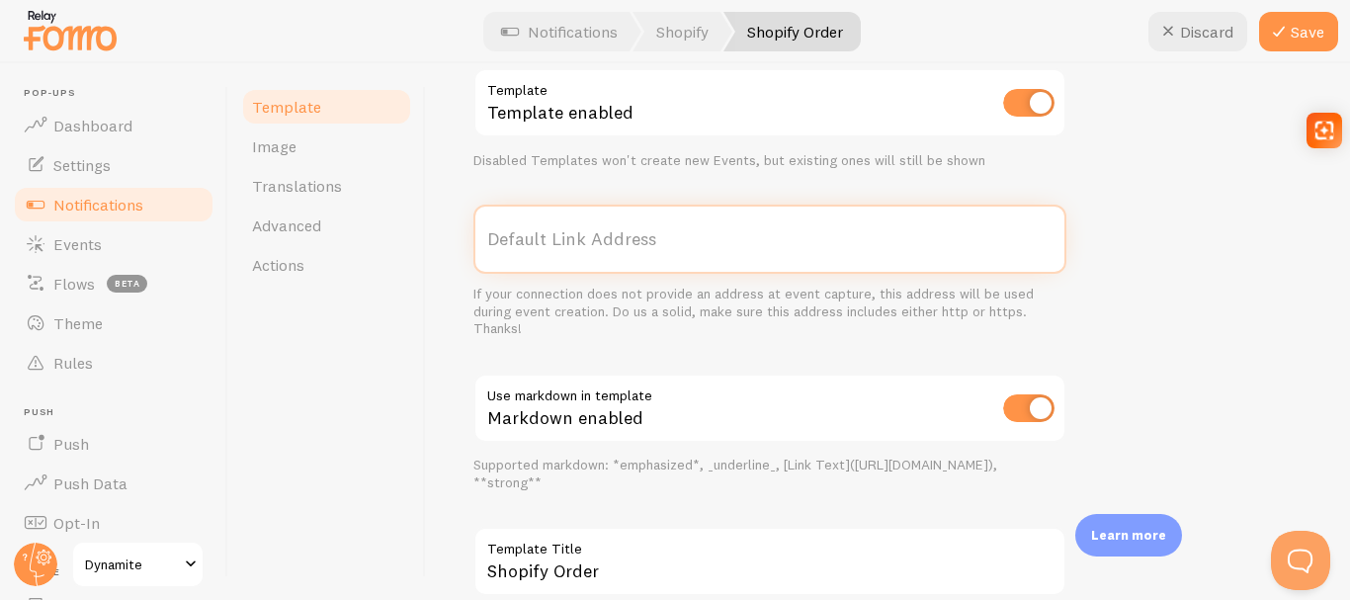
click at [590, 252] on input "Default Link Address" at bounding box center [769, 239] width 593 height 69
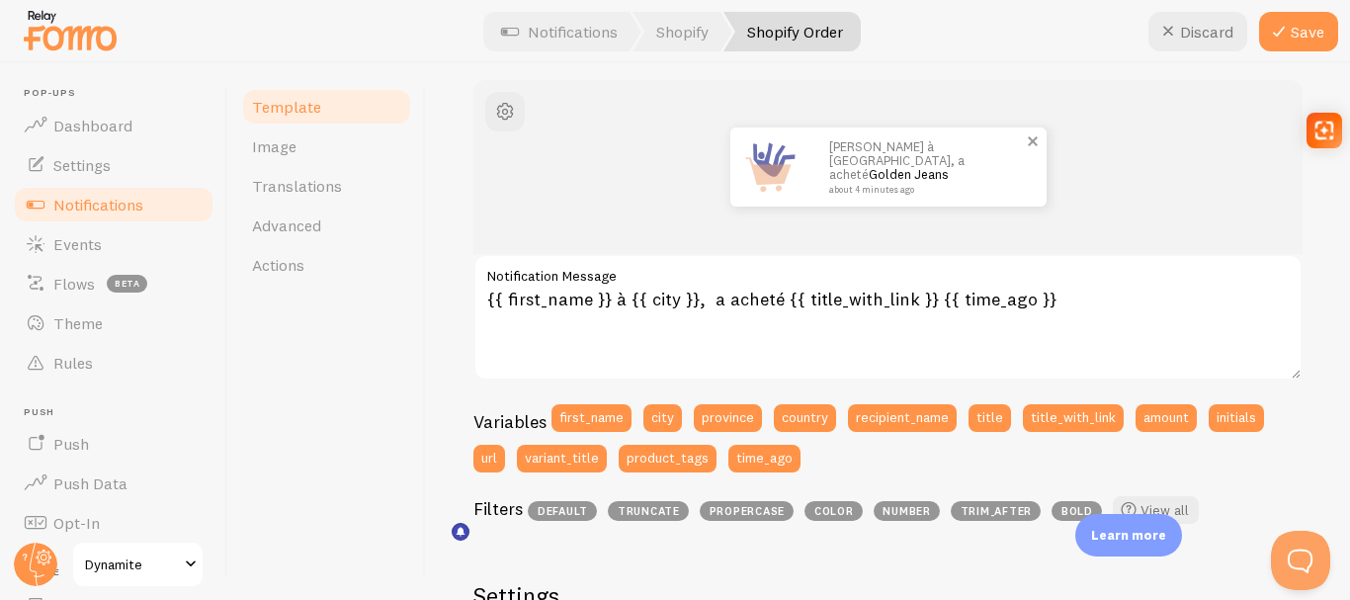
scroll to position [126, 0]
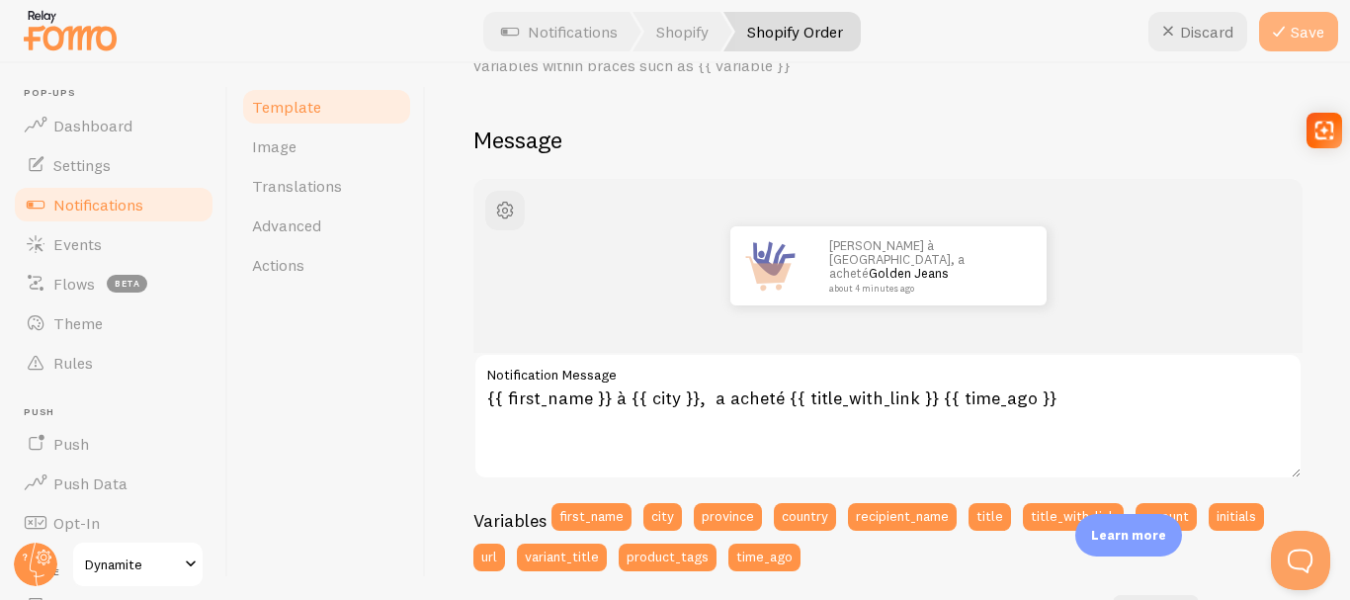
click at [1285, 30] on icon at bounding box center [1279, 32] width 24 height 24
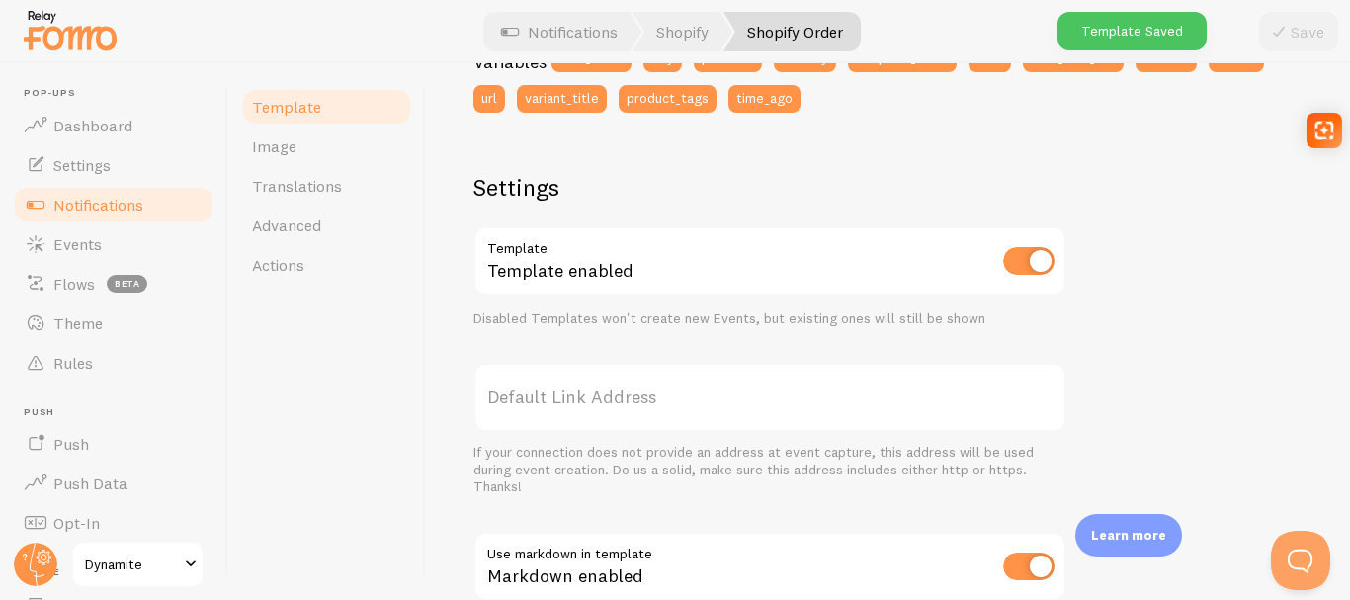
scroll to position [620, 0]
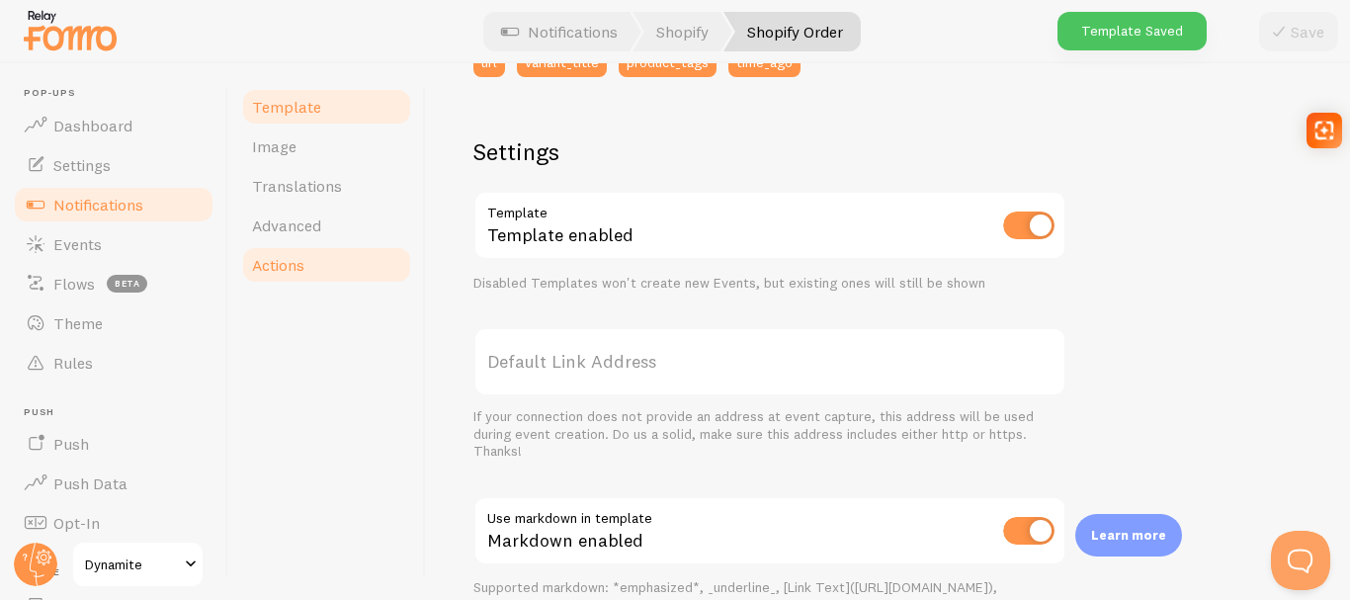
click at [336, 259] on link "Actions" at bounding box center [326, 265] width 173 height 40
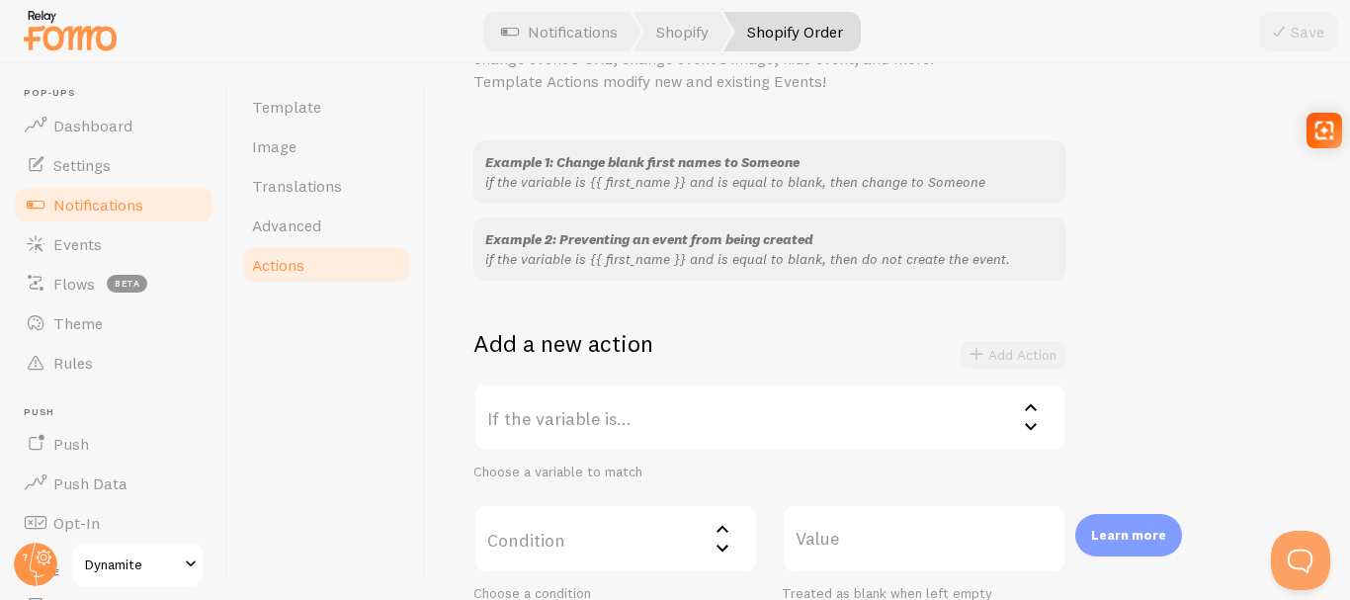
scroll to position [131, 0]
click at [575, 426] on label "If the variable is..." at bounding box center [769, 417] width 593 height 69
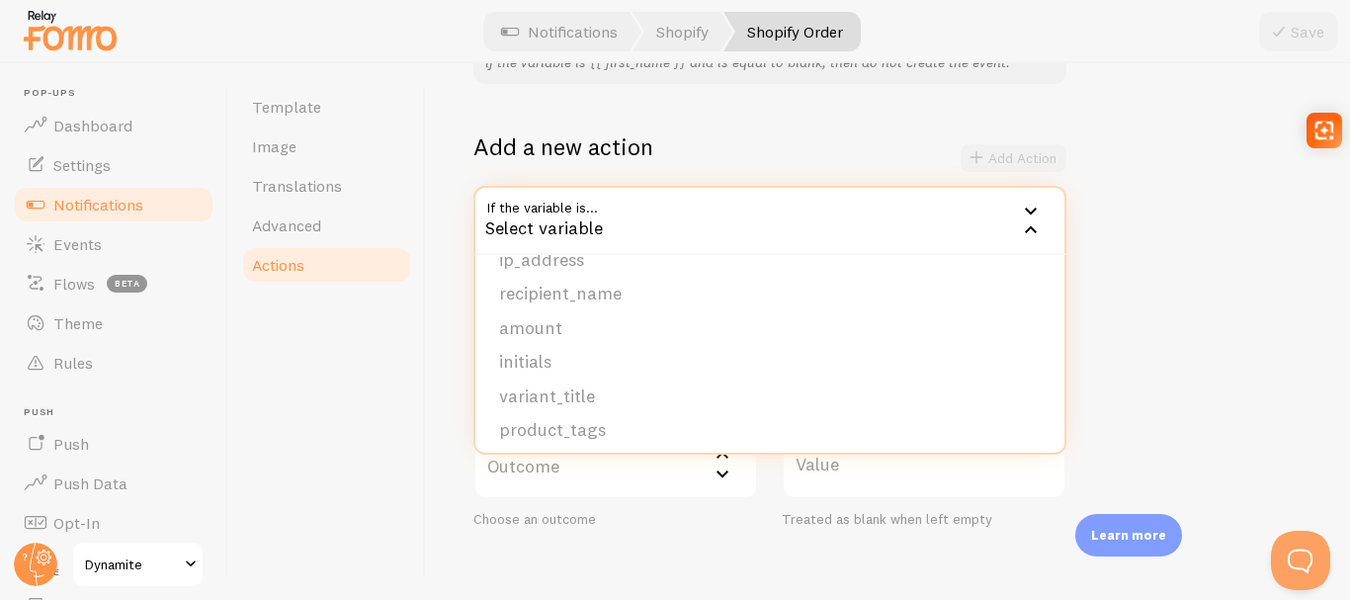
scroll to position [303, 0]
click at [382, 438] on div "Template Image Translations Advanced Actions" at bounding box center [327, 331] width 198 height 537
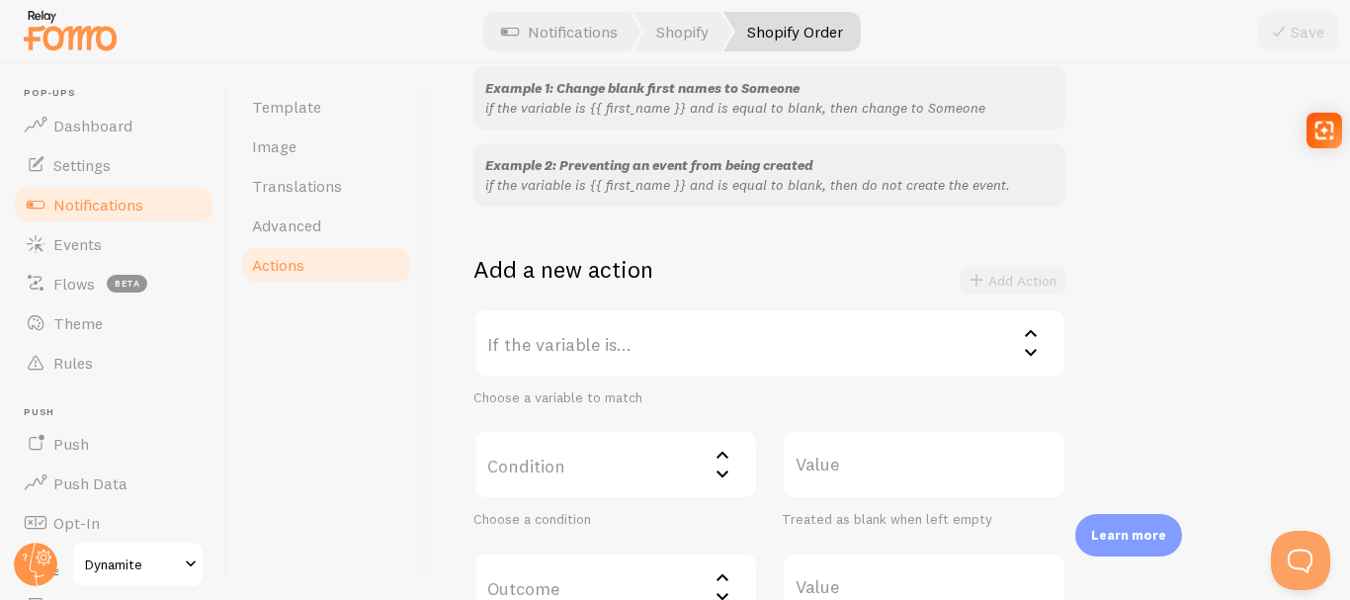
scroll to position [33, 0]
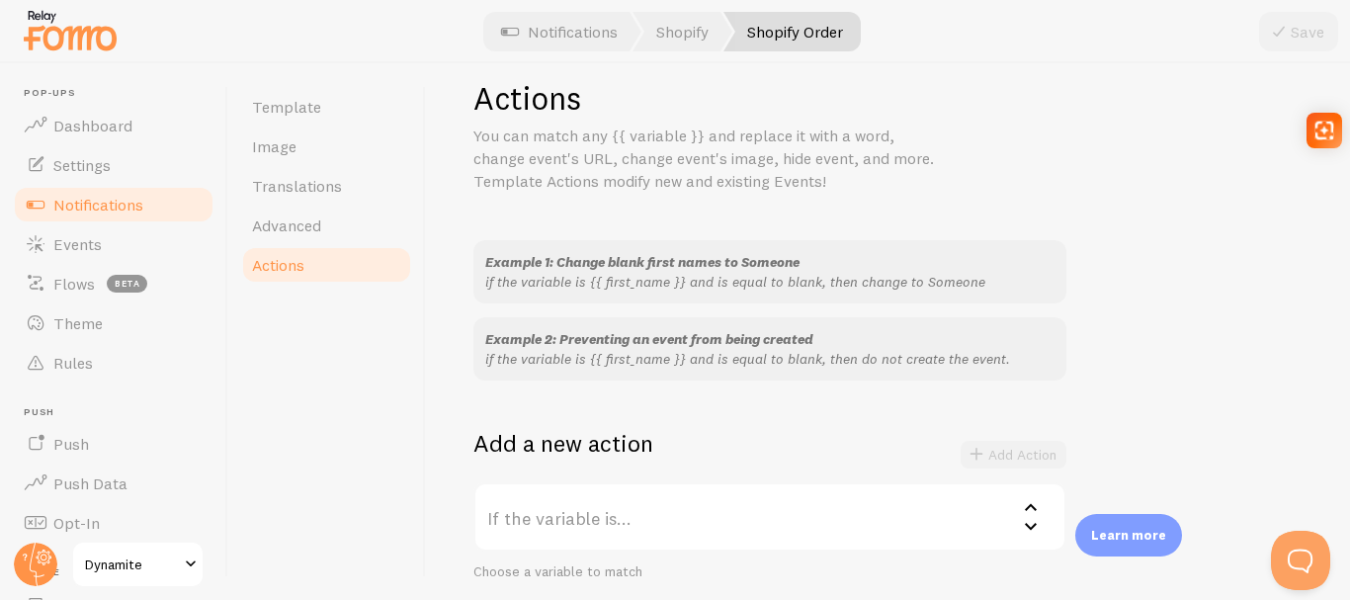
click at [591, 369] on div "Example 2: Preventing an event from being created if the variable is {{ first_n…" at bounding box center [769, 348] width 593 height 63
click at [145, 119] on link "Dashboard" at bounding box center [114, 126] width 204 height 40
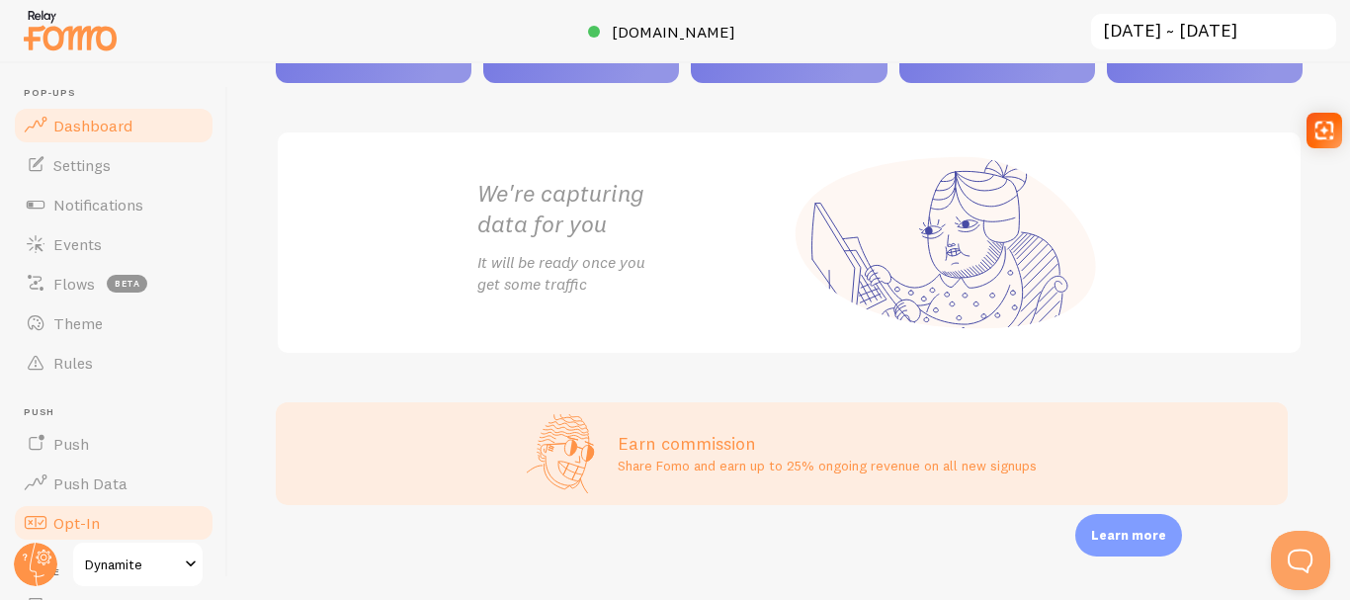
scroll to position [99, 0]
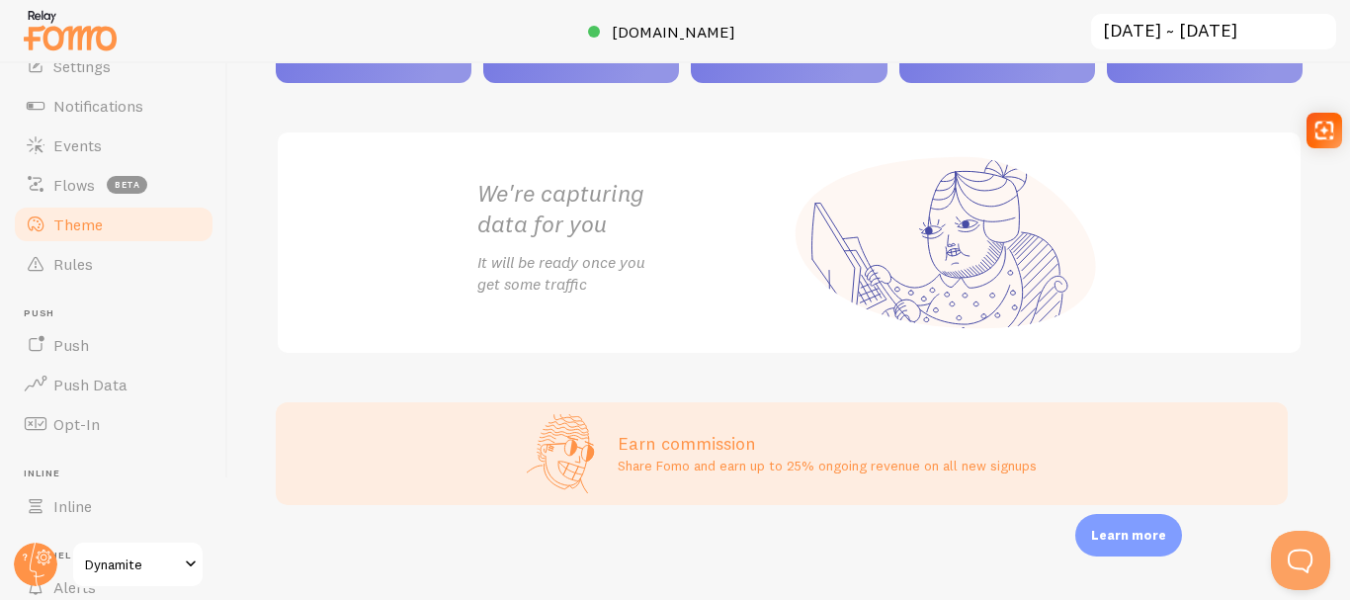
click at [79, 219] on span "Theme" at bounding box center [77, 224] width 49 height 20
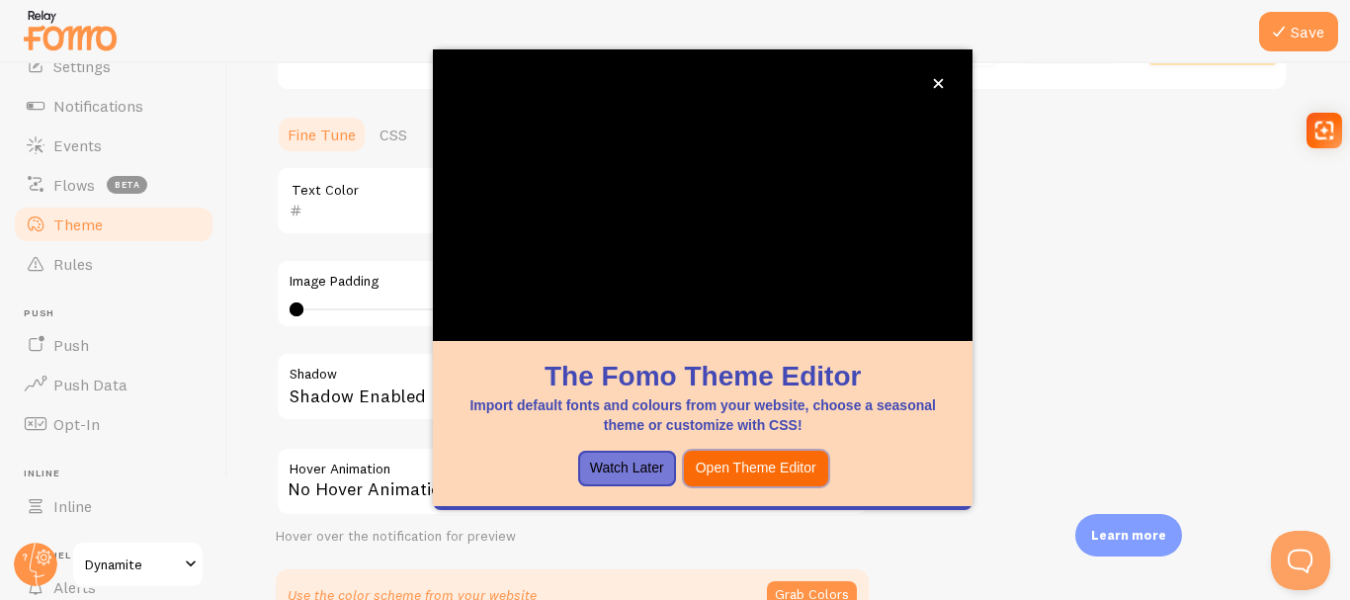
click at [768, 454] on button "Open Theme Editor" at bounding box center [756, 469] width 144 height 36
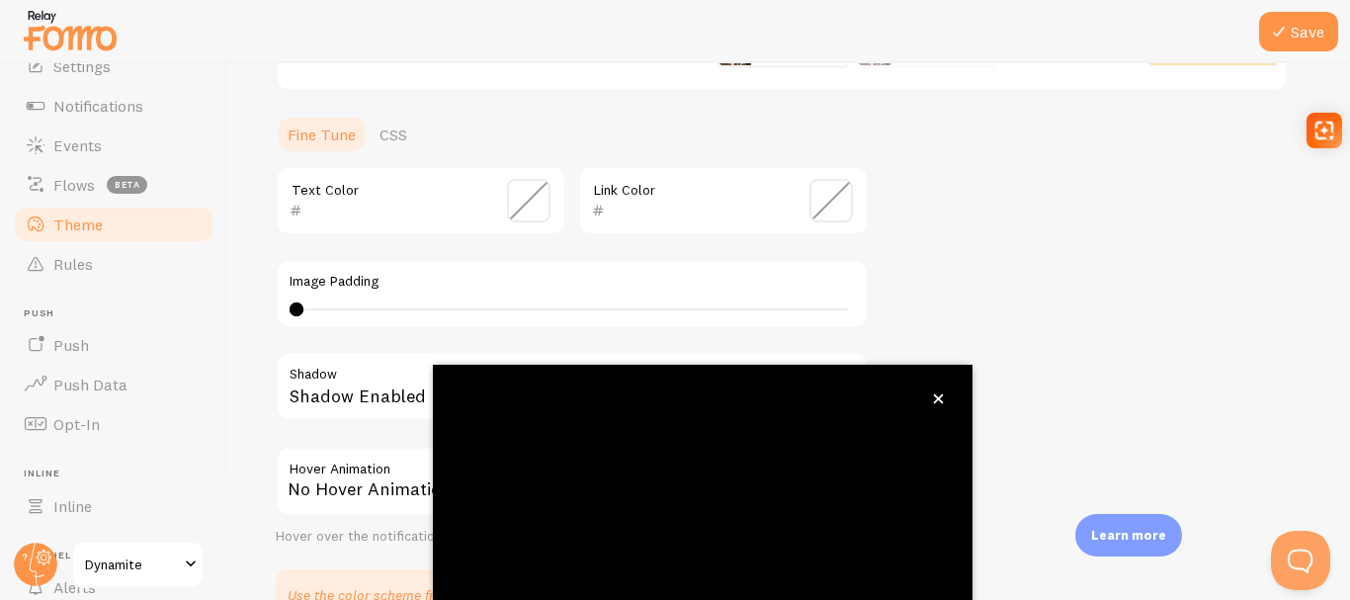
scroll to position [230, 0]
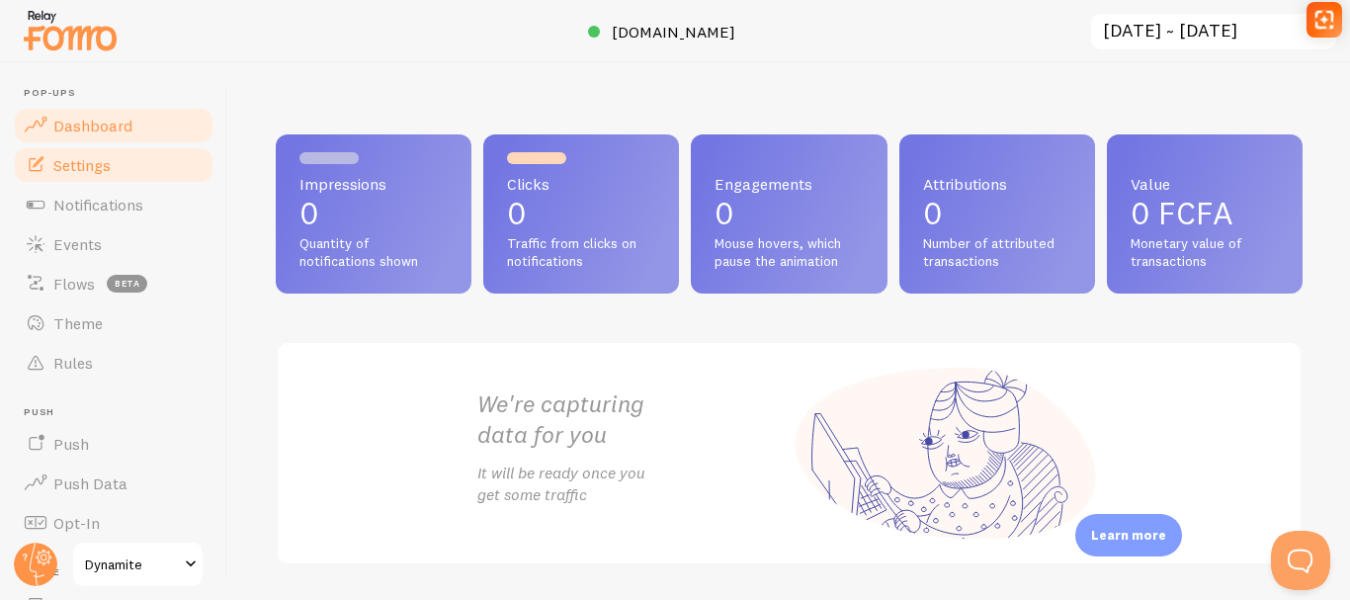
click at [102, 170] on span "Settings" at bounding box center [81, 165] width 57 height 20
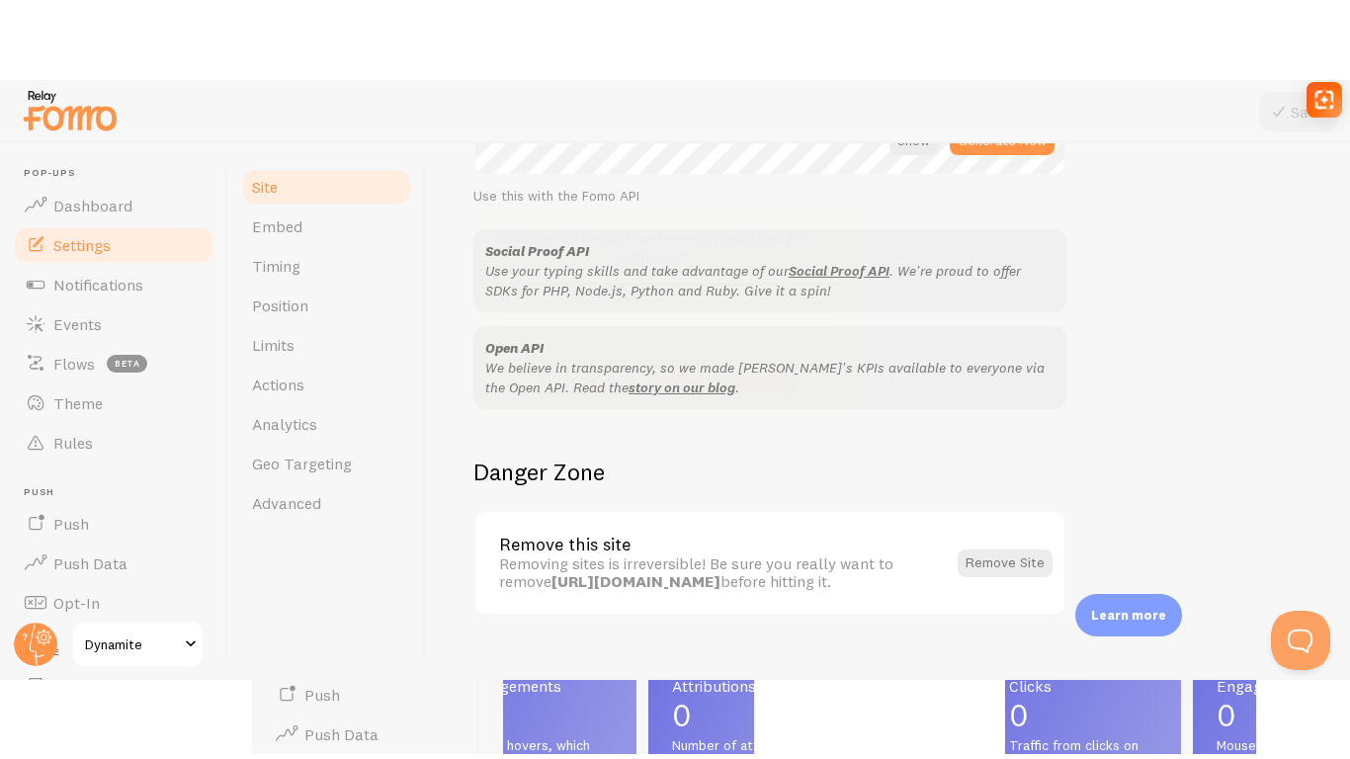
scroll to position [1285, 0]
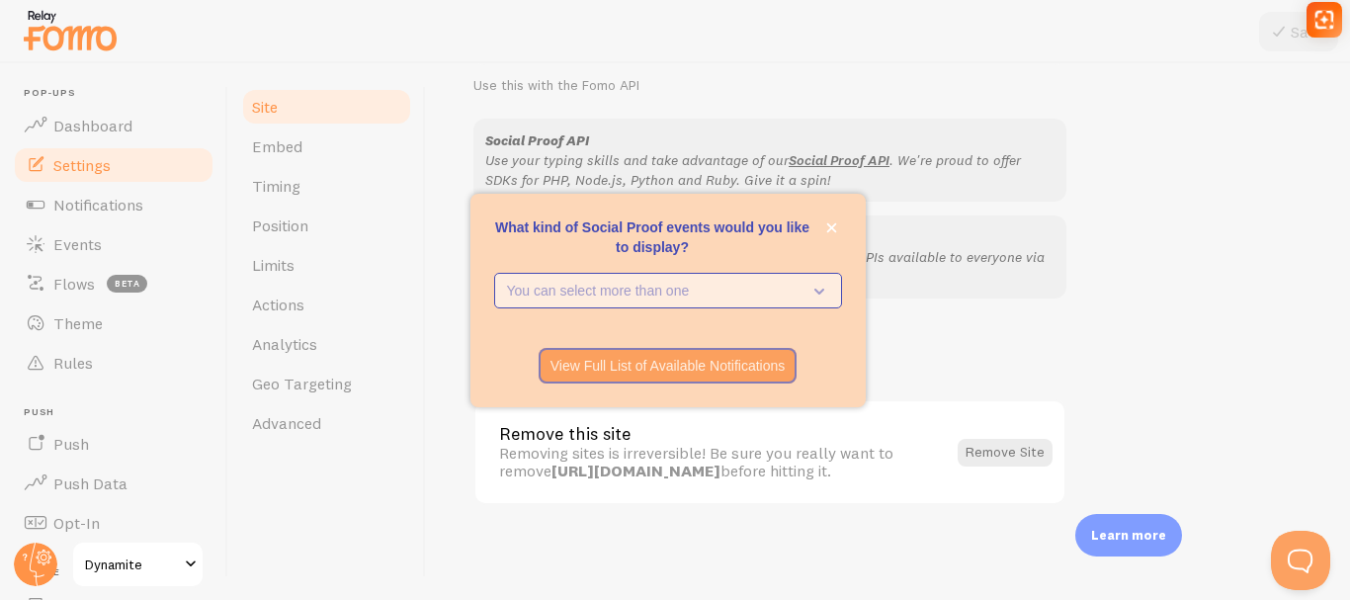
click at [640, 294] on p "You can select more than one" at bounding box center [654, 291] width 294 height 20
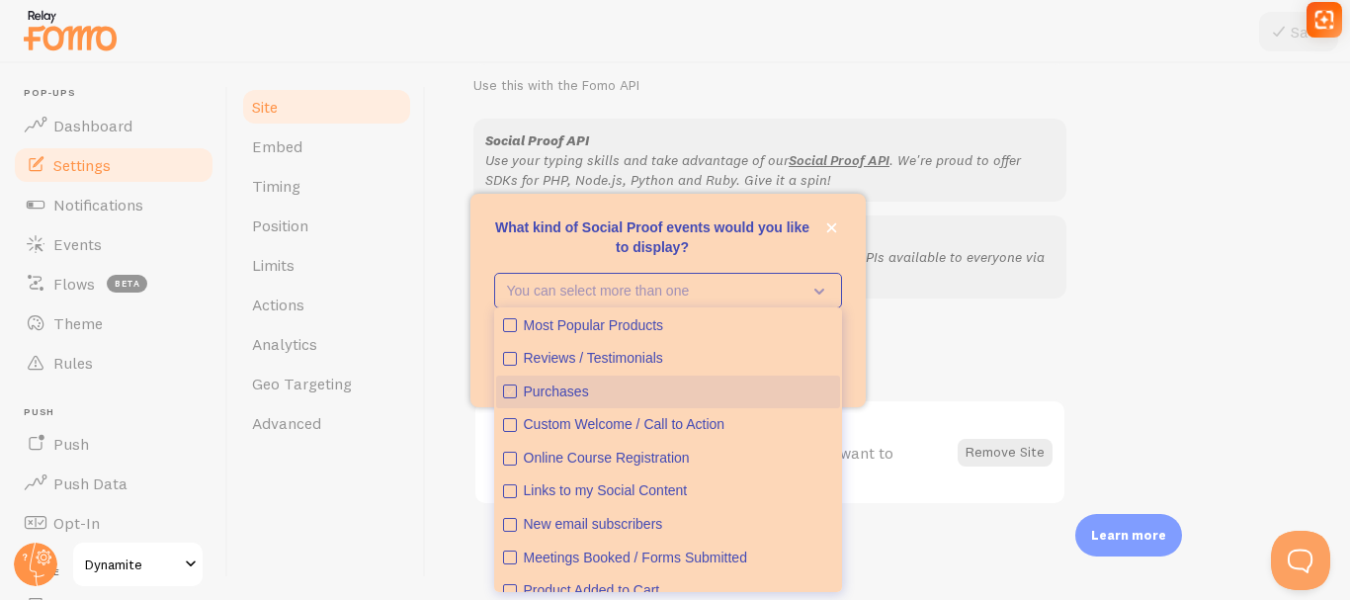
click at [539, 393] on div "Purchases" at bounding box center [678, 392] width 309 height 20
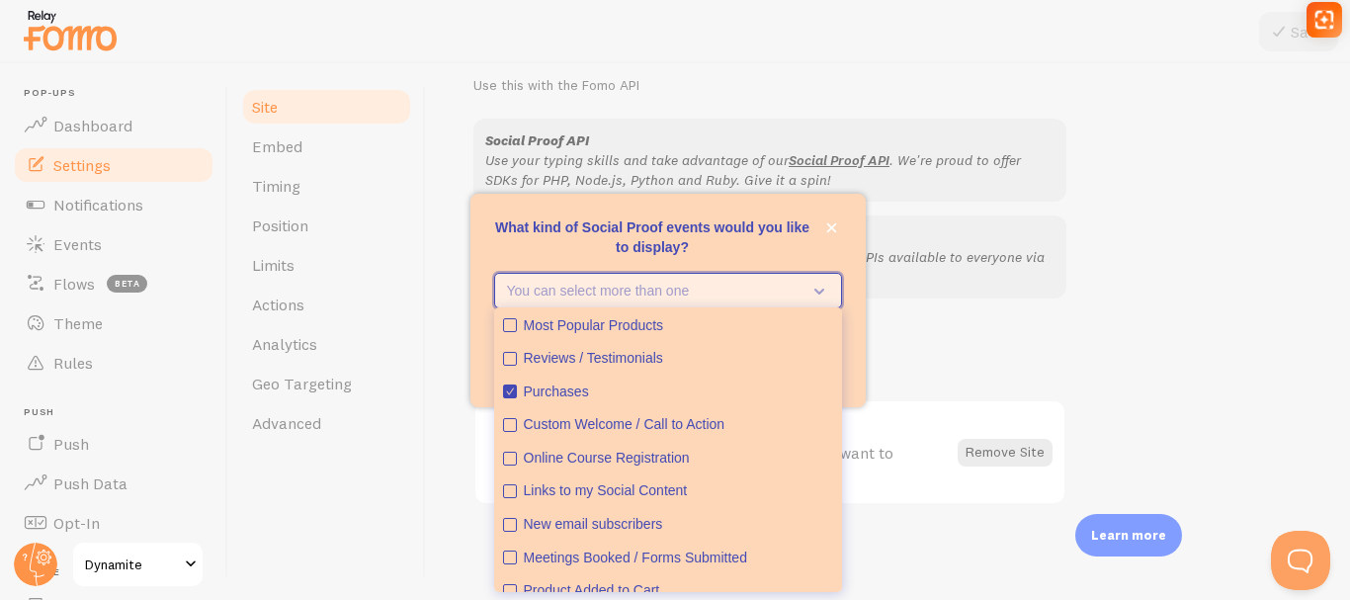
click at [822, 289] on icon "What kind of Social Proof events would you like to display?" at bounding box center [819, 292] width 10 height 6
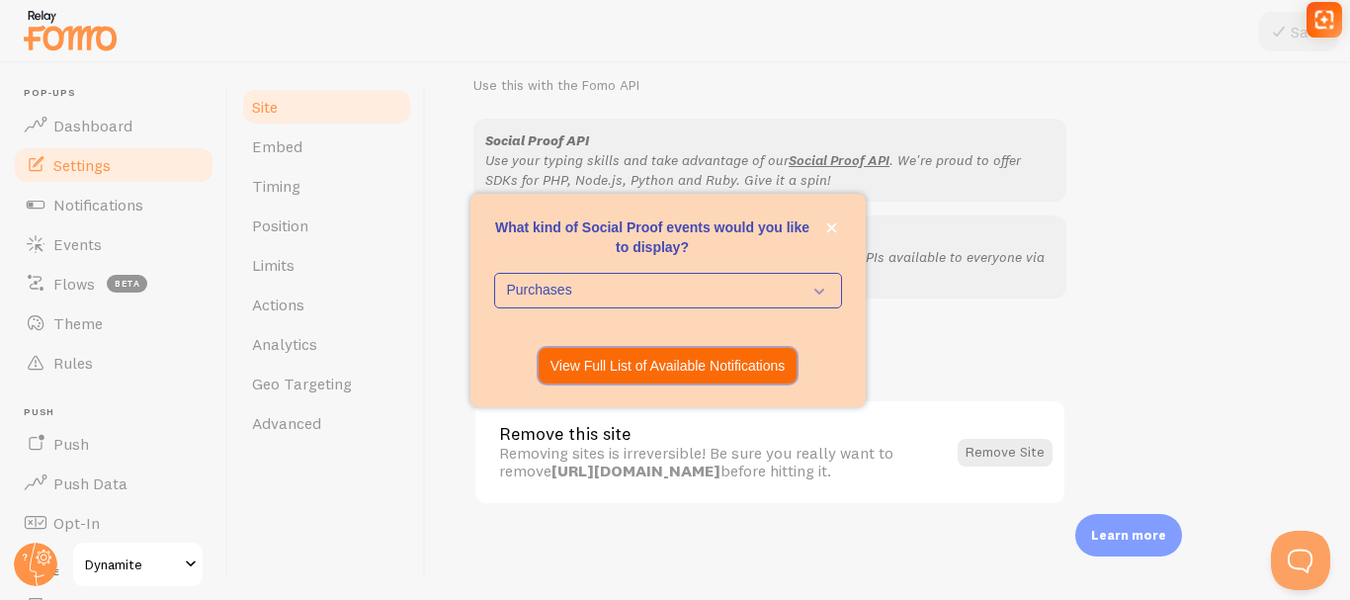
click at [761, 365] on p "View Full List of Available Notifications" at bounding box center [667, 366] width 235 height 20
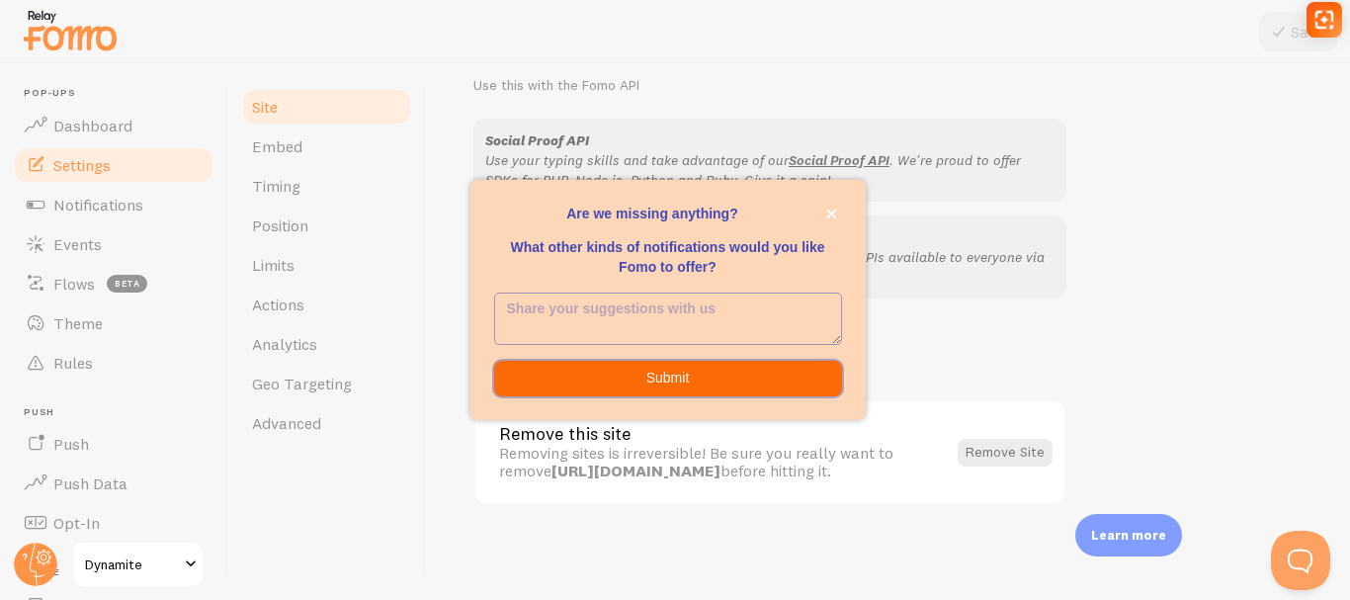
click at [713, 370] on button "Submit" at bounding box center [668, 379] width 348 height 36
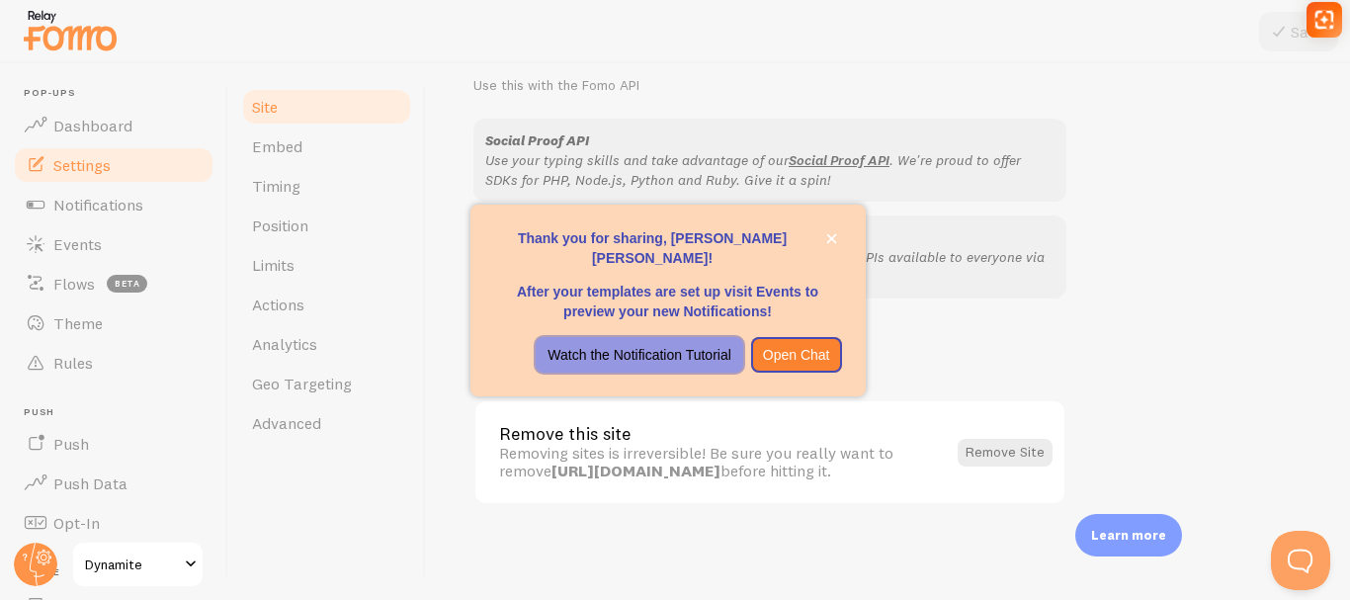
click at [691, 354] on p "Watch the Notification Tutorial" at bounding box center [638, 355] width 183 height 20
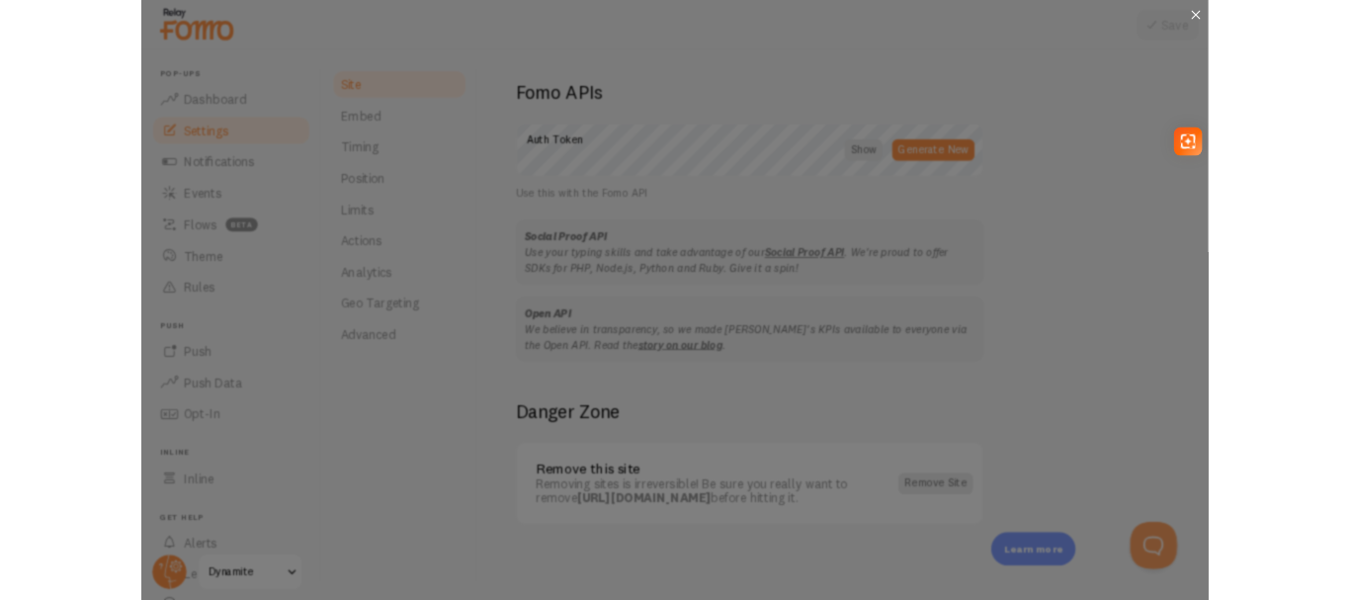
scroll to position [1126, 0]
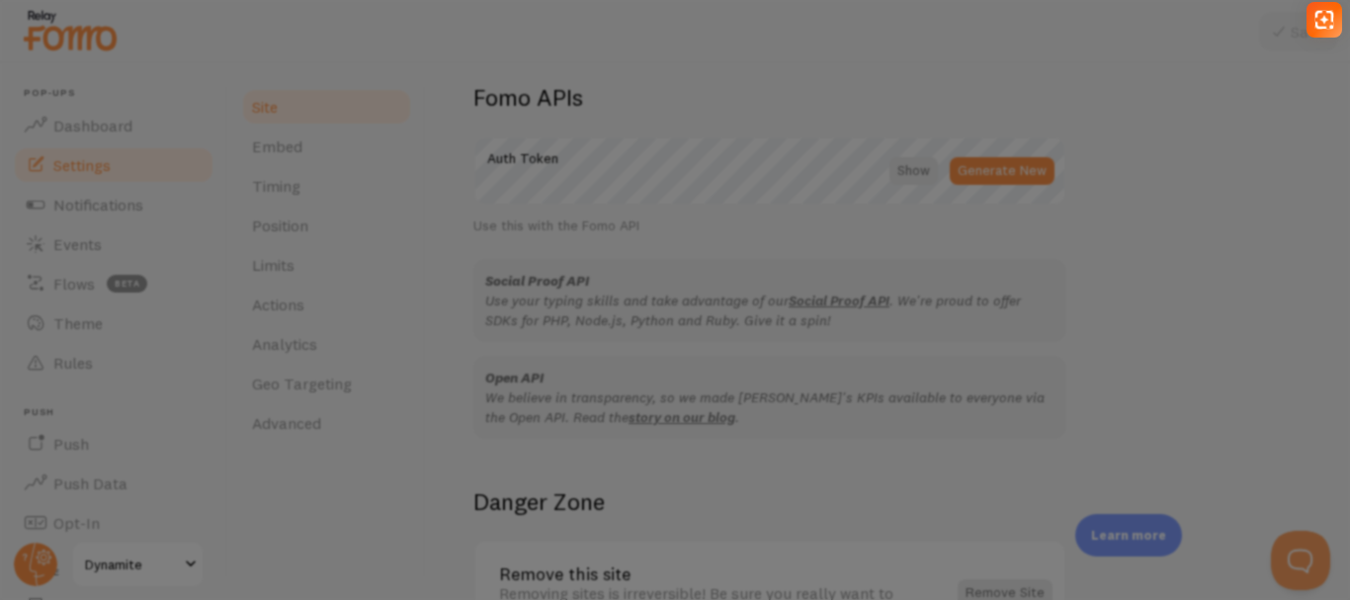
click at [1322, 211] on div at bounding box center [675, 300] width 1350 height 600
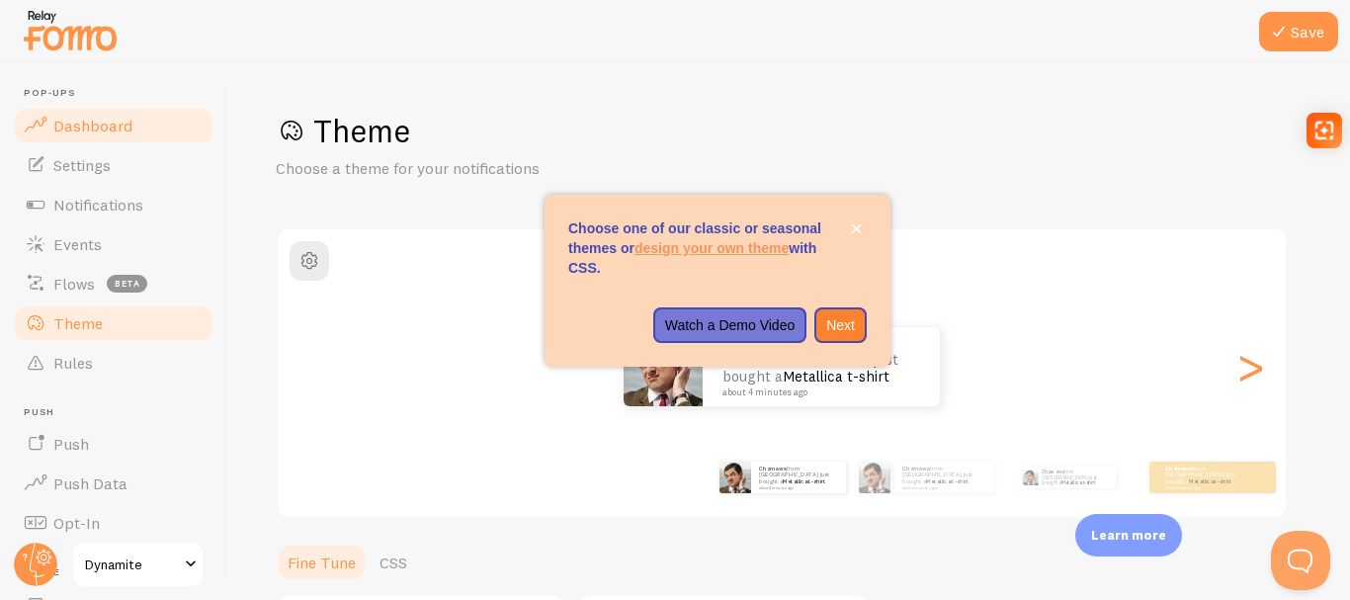
click at [86, 119] on span "Dashboard" at bounding box center [92, 126] width 79 height 20
